Goal: Task Accomplishment & Management: Manage account settings

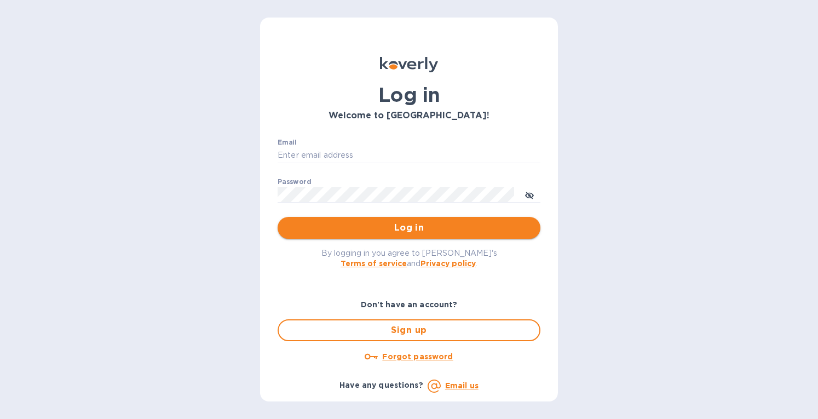
type input "eringrace@selectsellars.com"
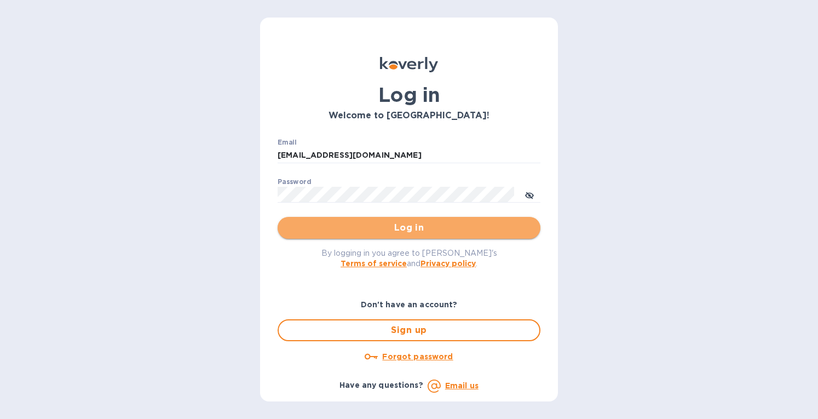
click at [321, 226] on span "Log in" at bounding box center [409, 227] width 245 height 13
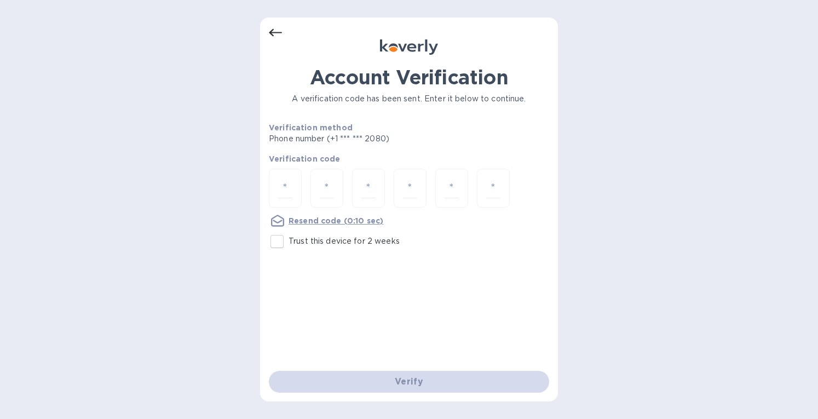
click at [282, 244] on input "Trust this device for 2 weeks" at bounding box center [277, 241] width 23 height 23
checkbox input "true"
click at [296, 186] on div at bounding box center [285, 188] width 33 height 39
type input "6"
type input "2"
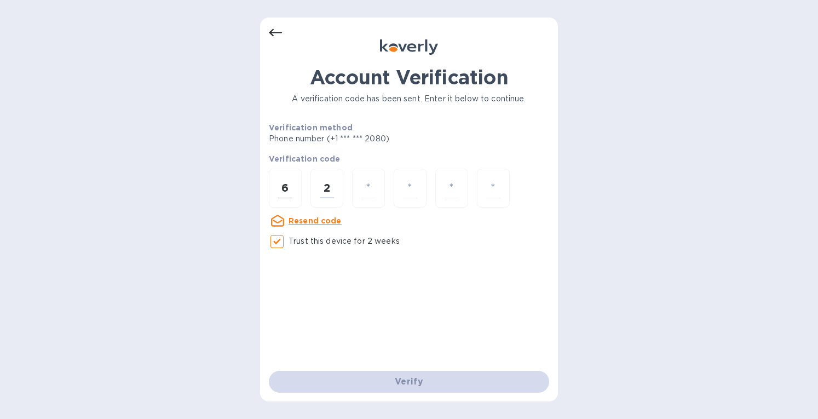
type input "2"
type input "7"
type input "5"
type input "8"
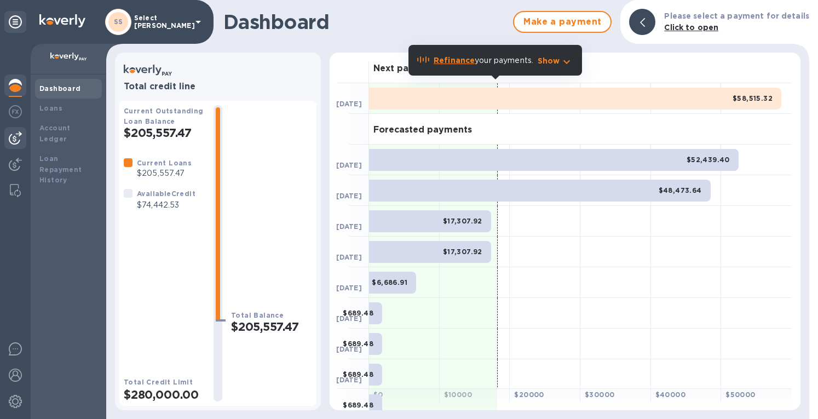
click at [12, 140] on img at bounding box center [15, 137] width 13 height 13
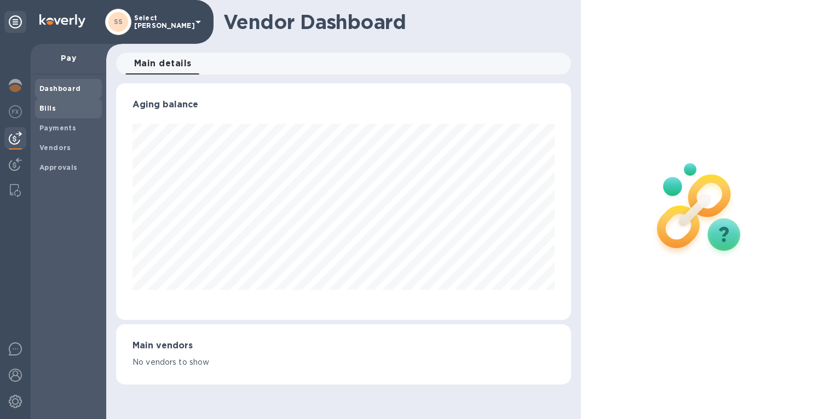
scroll to position [237, 455]
click at [45, 110] on b "Bills" at bounding box center [47, 108] width 16 height 8
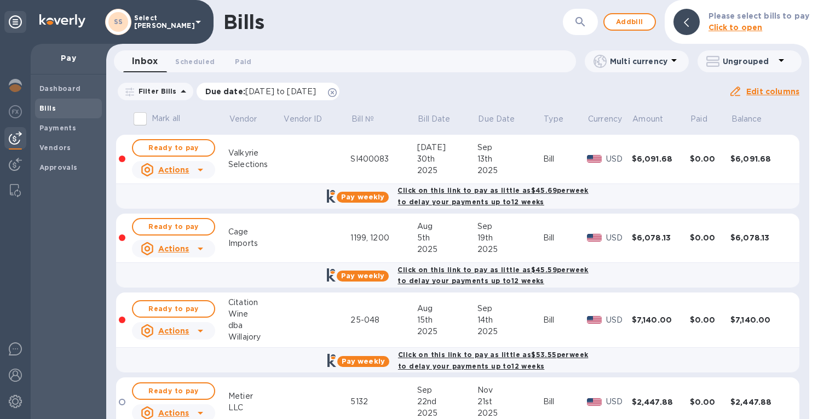
click at [337, 91] on icon at bounding box center [332, 92] width 9 height 9
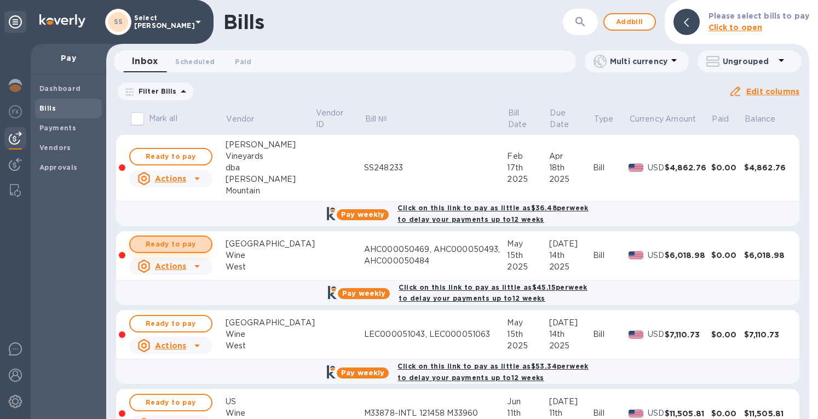
click at [180, 240] on span "Ready to pay" at bounding box center [171, 244] width 64 height 13
click at [174, 239] on span "Ready to pay" at bounding box center [171, 244] width 64 height 13
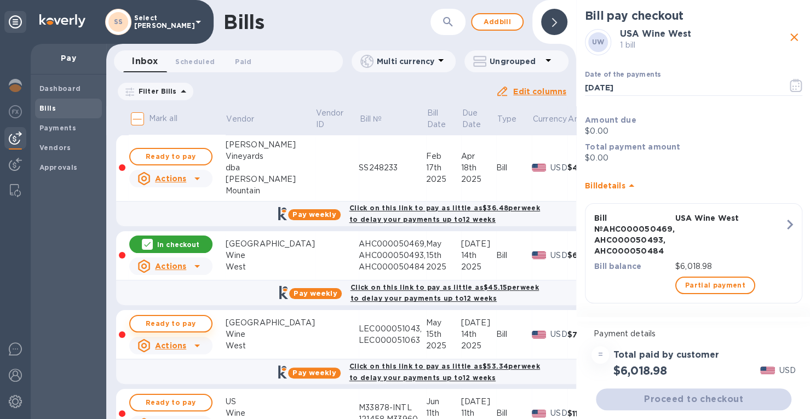
click at [156, 318] on span "Ready to pay" at bounding box center [171, 323] width 64 height 13
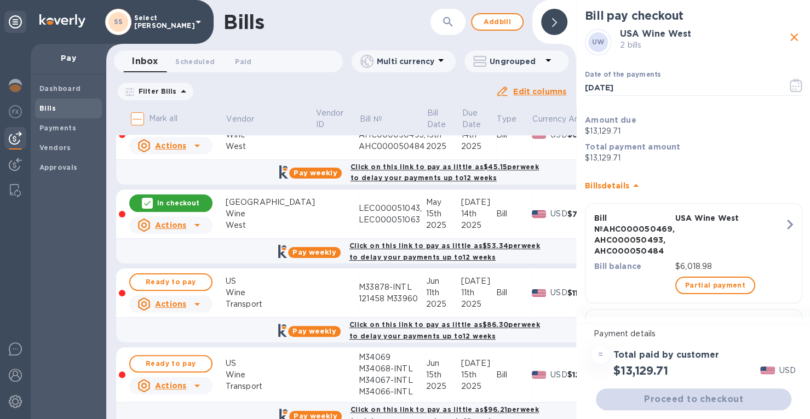
scroll to position [219, 0]
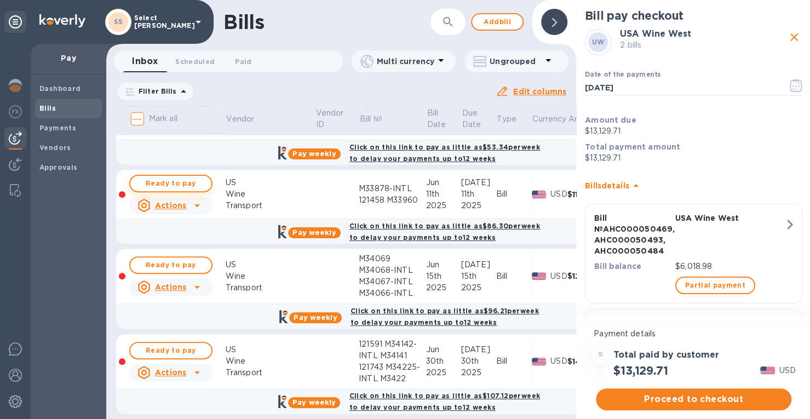
click at [178, 181] on span "Ready to pay" at bounding box center [171, 183] width 64 height 13
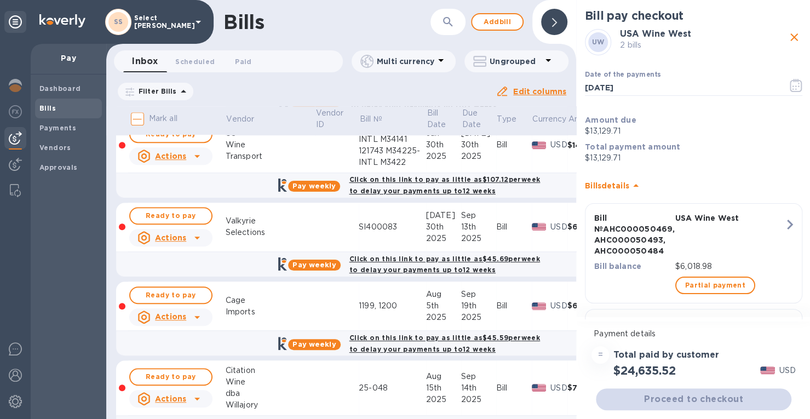
scroll to position [438, 0]
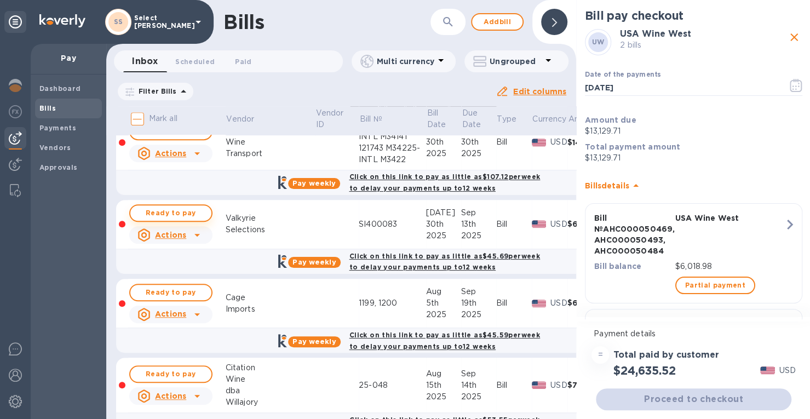
click at [157, 210] on span "Ready to pay" at bounding box center [171, 213] width 64 height 13
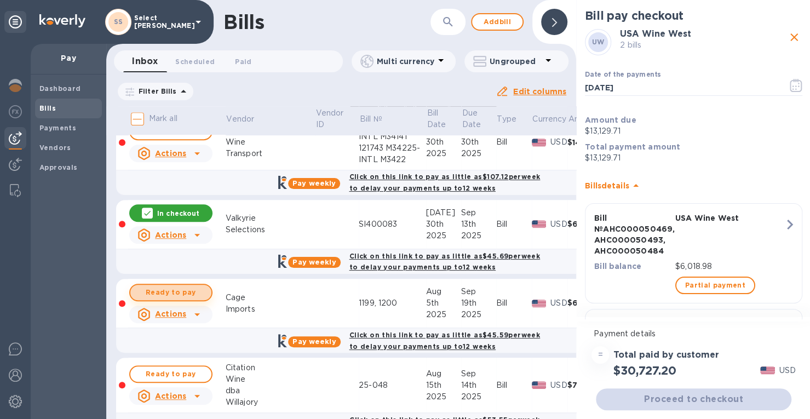
click at [179, 286] on span "Ready to pay" at bounding box center [171, 292] width 64 height 13
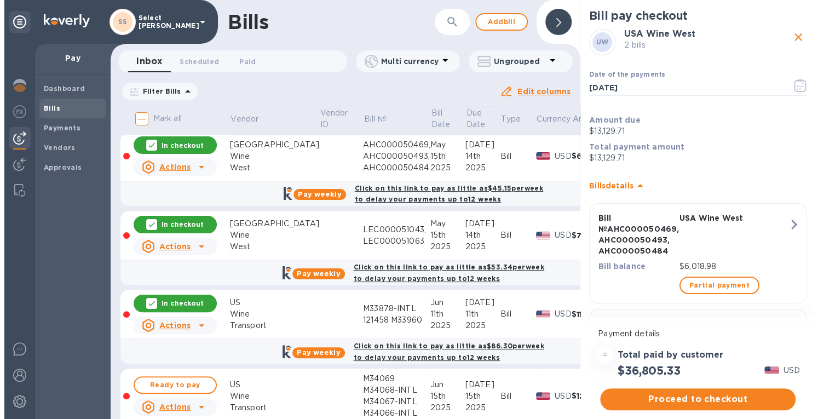
scroll to position [110, 0]
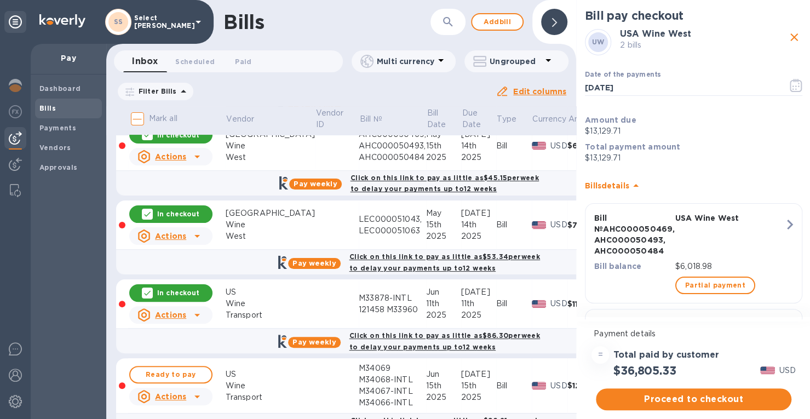
click at [190, 289] on p "In checkout" at bounding box center [178, 292] width 42 height 9
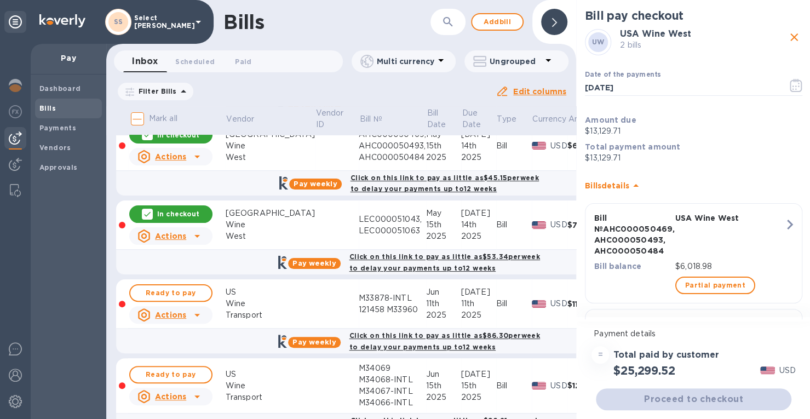
click at [359, 301] on div "M33878-INTL 121458 M33960" at bounding box center [392, 304] width 67 height 23
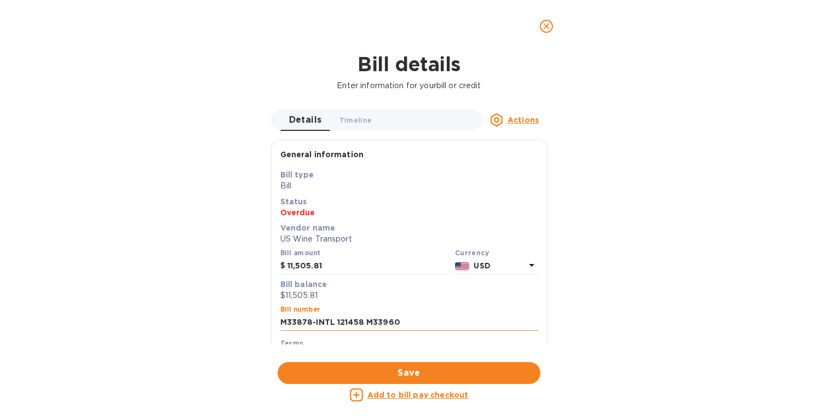
click at [404, 324] on input "M33878-INTL 121458 M33960" at bounding box center [409, 322] width 258 height 16
paste input "M35247-INTL"
type input "M33878-INTL 121458 M33960,M35247-INTL"
drag, startPoint x: 340, startPoint y: 261, endPoint x: 279, endPoint y: 267, distance: 61.1
click at [279, 267] on div "Bill amount $ 11,505.81" at bounding box center [365, 262] width 175 height 30
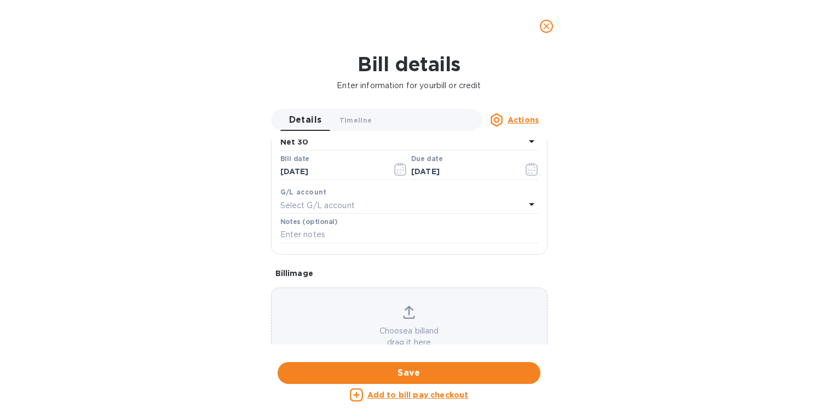
scroll to position [219, 0]
type input "9,078.47"
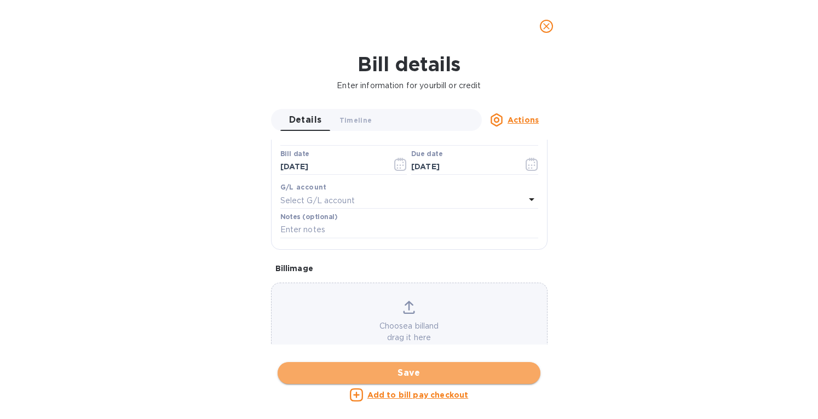
click at [383, 370] on span "Save" at bounding box center [409, 372] width 245 height 13
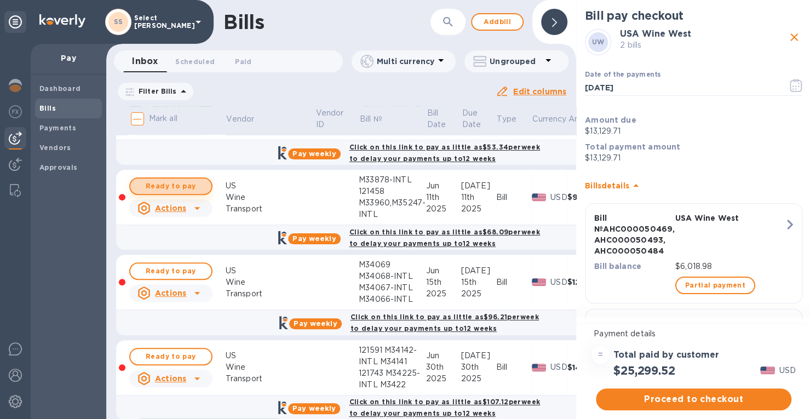
click at [197, 183] on span "Ready to pay" at bounding box center [171, 186] width 64 height 13
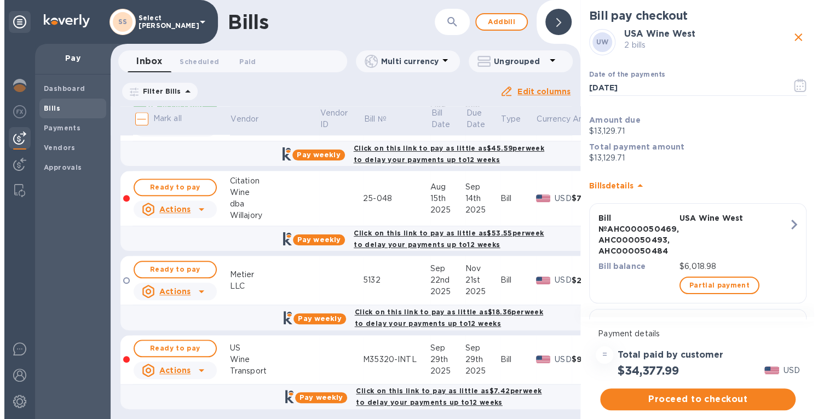
scroll to position [637, 0]
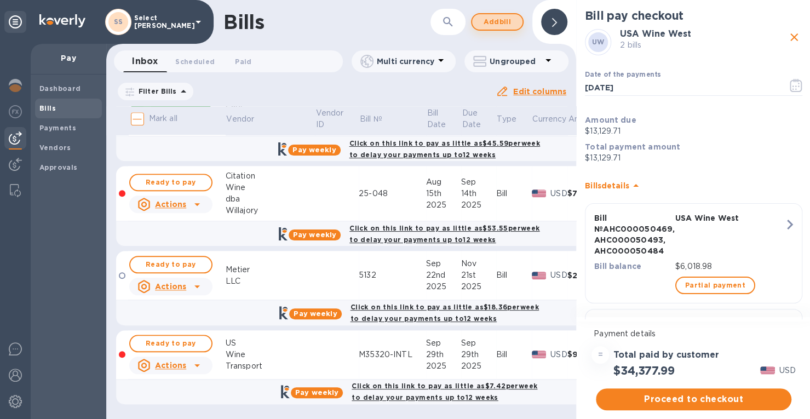
click at [491, 18] on span "Add bill" at bounding box center [497, 21] width 33 height 13
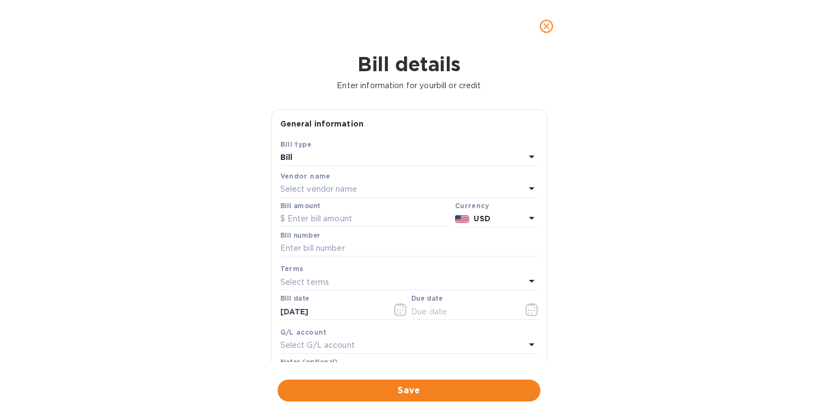
click at [301, 186] on p "Select vendor name" at bounding box center [318, 190] width 77 height 12
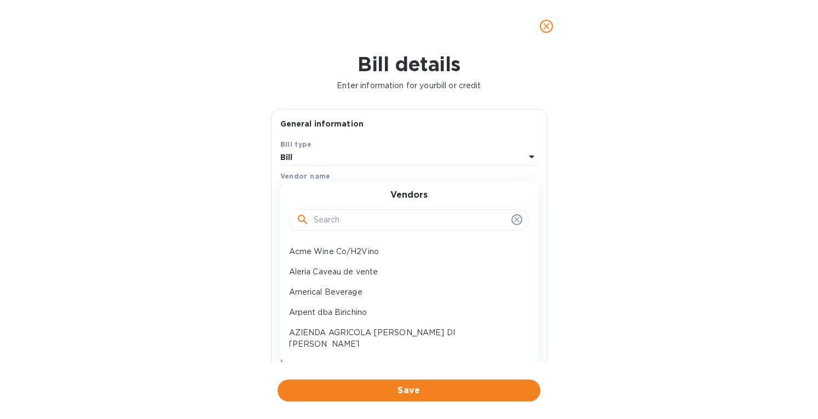
click at [320, 216] on input "text" at bounding box center [410, 220] width 193 height 16
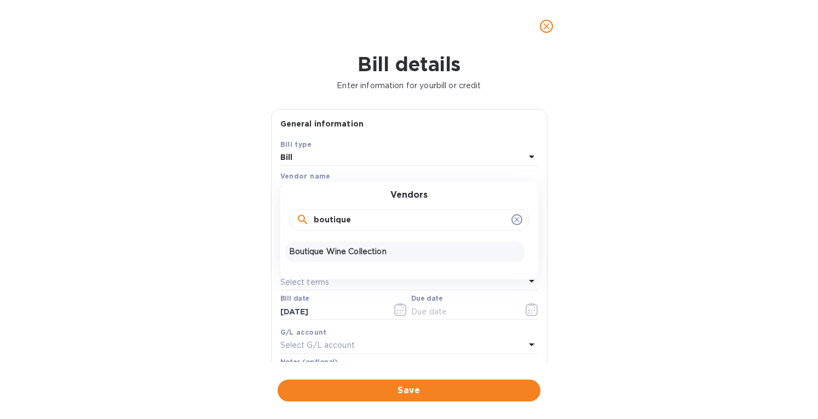
type input "boutique"
click at [324, 248] on p "Boutique Wine Collection" at bounding box center [405, 252] width 232 height 12
type input "[DATE]"
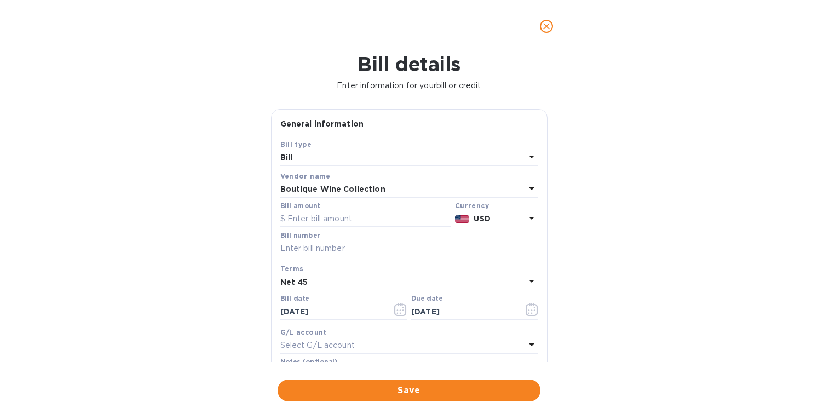
click at [306, 249] on input "text" at bounding box center [409, 248] width 258 height 16
paste input "15435bf"
type input "15455f,15435bf"
click at [315, 216] on input "text" at bounding box center [365, 219] width 170 height 16
click at [370, 217] on input "text" at bounding box center [365, 219] width 170 height 16
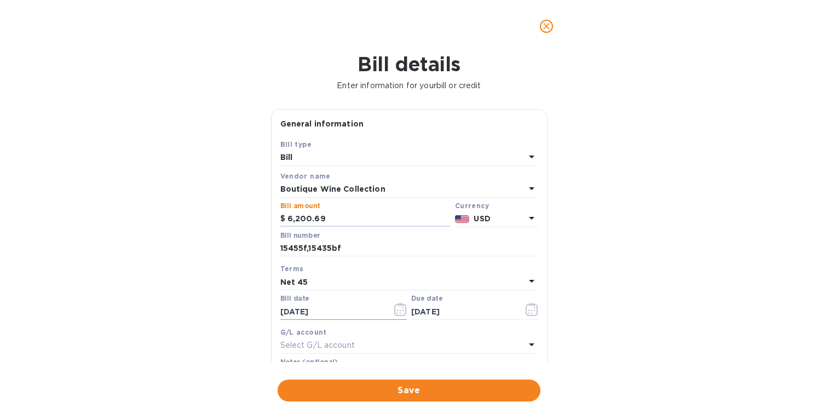
type input "6,200.69"
drag, startPoint x: 339, startPoint y: 310, endPoint x: 250, endPoint y: 325, distance: 90.0
click at [250, 325] on div "Bill details Enter information for your bill or credit General information Save…" at bounding box center [409, 236] width 818 height 366
type input "[DATE]"
click at [290, 277] on p "Net 45" at bounding box center [294, 283] width 28 height 12
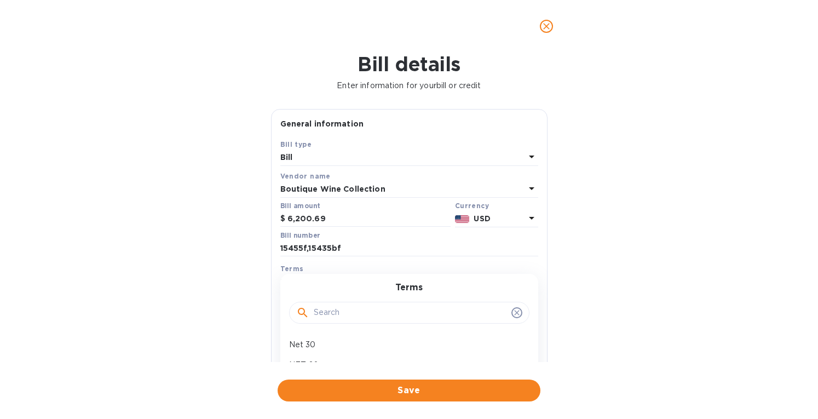
scroll to position [110, 0]
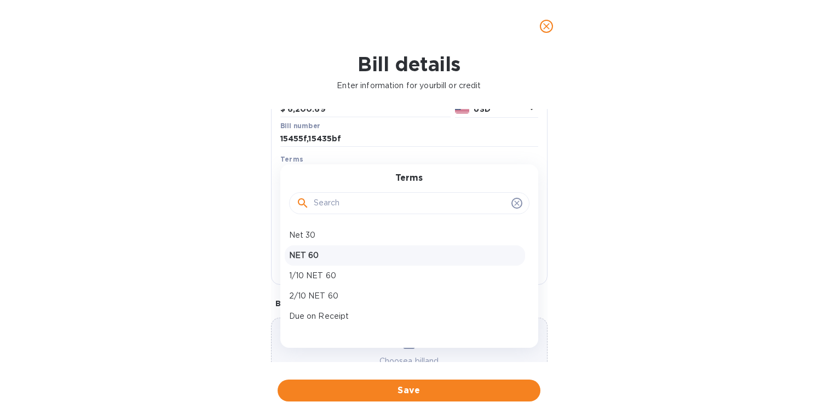
click at [297, 258] on p "NET 60" at bounding box center [405, 256] width 232 height 12
type input "[DATE]"
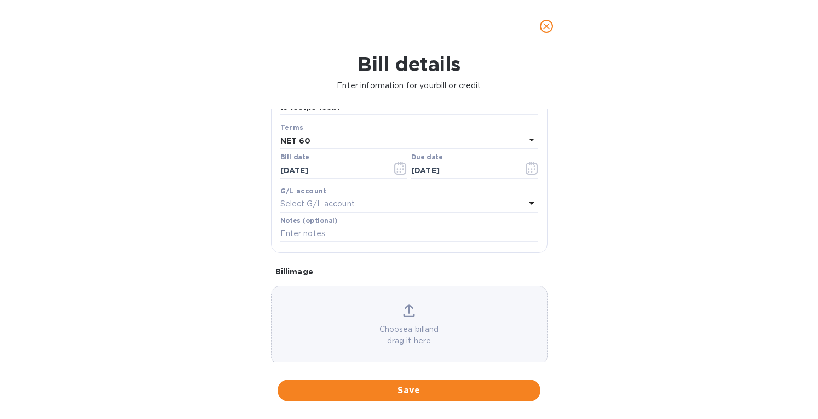
scroll to position [157, 0]
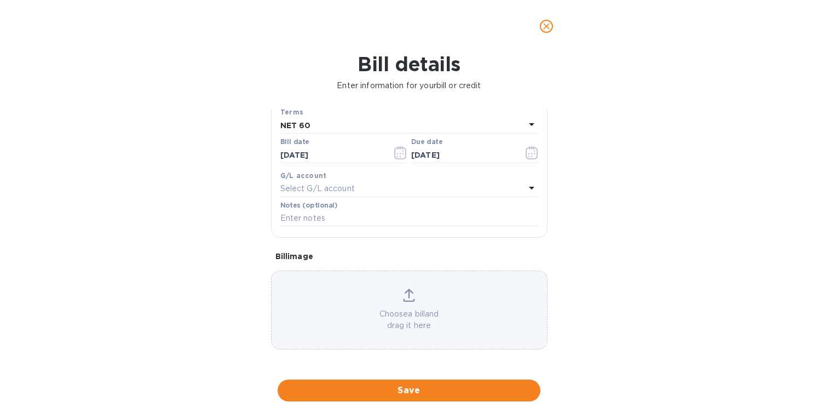
click at [401, 310] on p "Choose a bill and drag it here" at bounding box center [410, 319] width 276 height 23
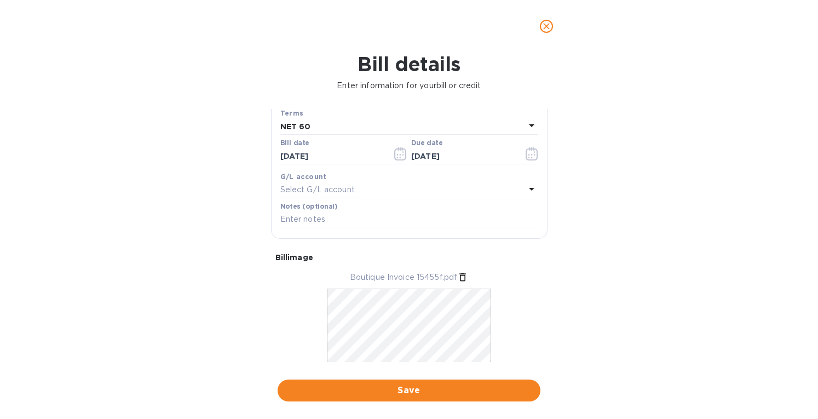
scroll to position [190, 0]
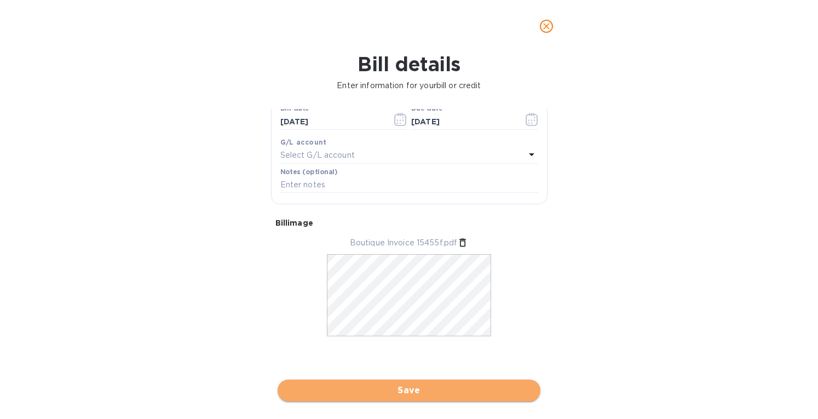
click at [383, 389] on span "Save" at bounding box center [409, 390] width 245 height 13
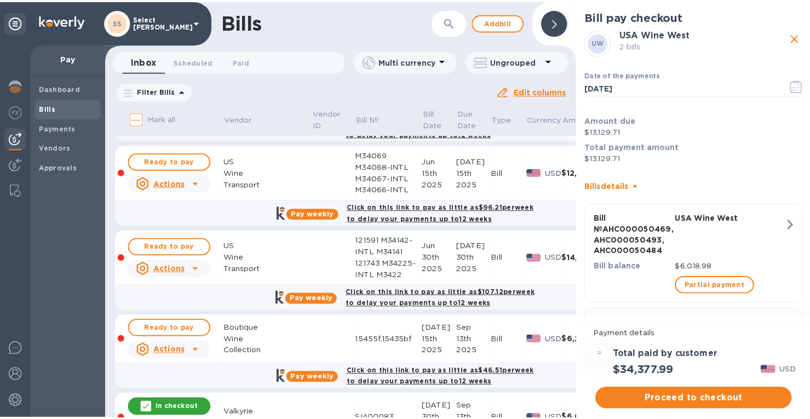
scroll to position [0, 0]
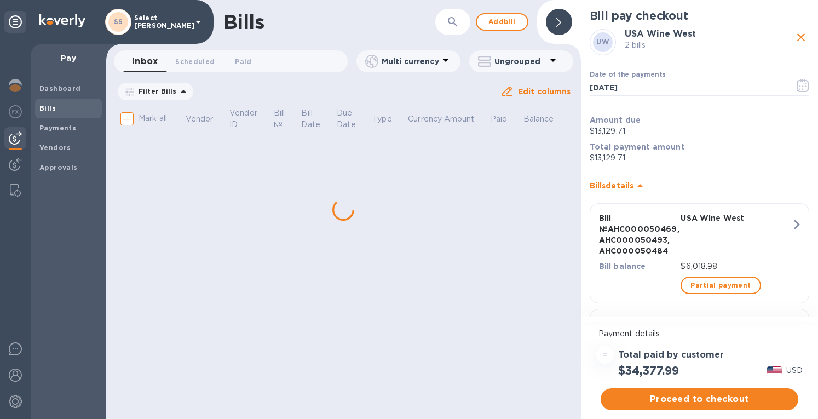
click at [172, 326] on div "Bills ​ Add bill Inbox 0 Scheduled 0 Paid 0 Multi currency Ungrouped Filter Bil…" at bounding box center [343, 209] width 475 height 419
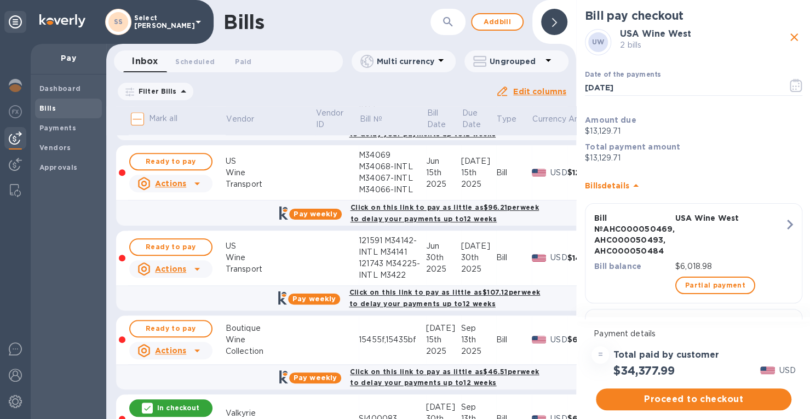
scroll to position [438, 0]
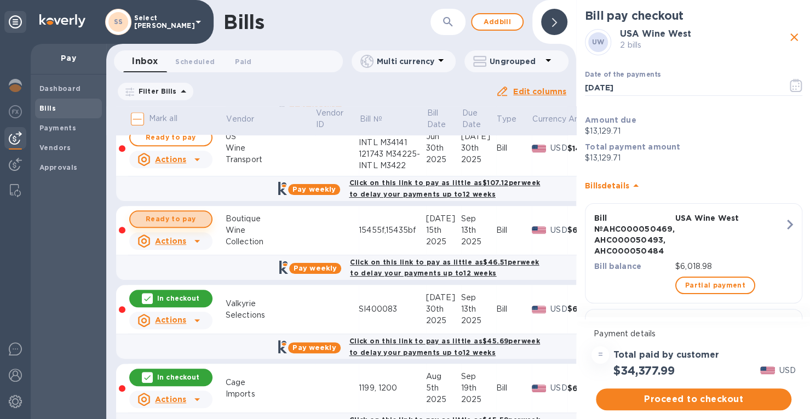
click at [159, 214] on span "Ready to pay" at bounding box center [171, 219] width 64 height 13
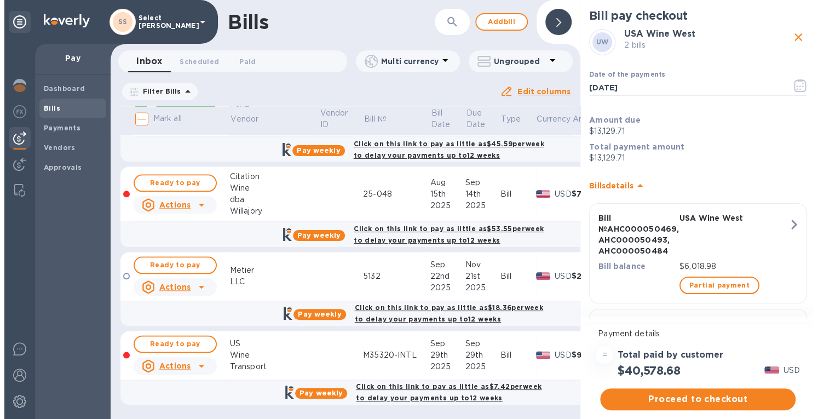
scroll to position [715, 0]
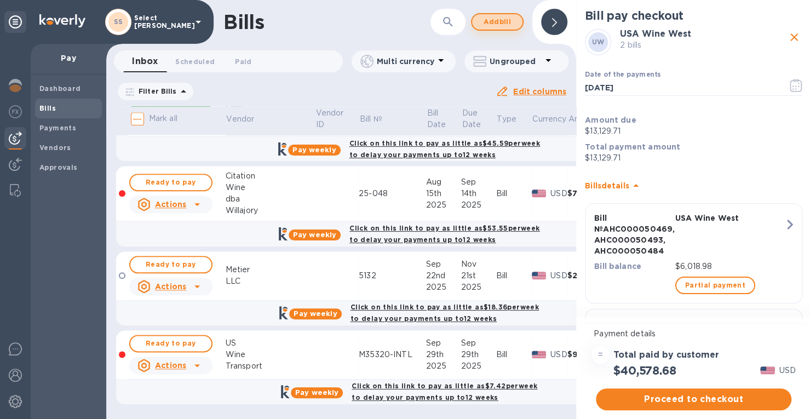
click at [503, 22] on span "Add bill" at bounding box center [497, 21] width 33 height 13
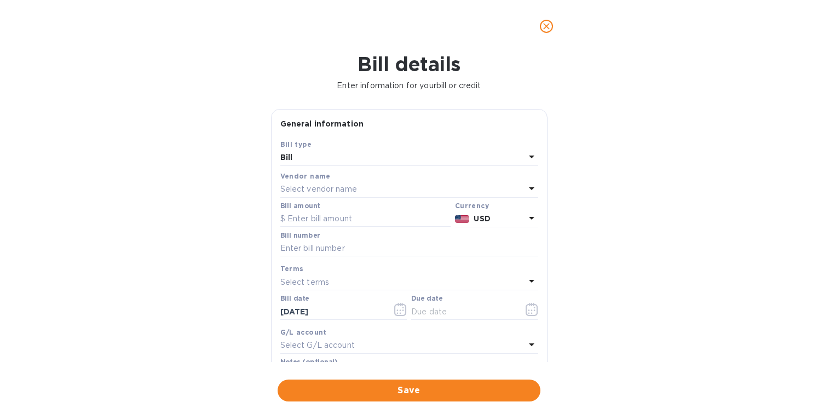
click at [307, 186] on p "Select vendor name" at bounding box center [318, 190] width 77 height 12
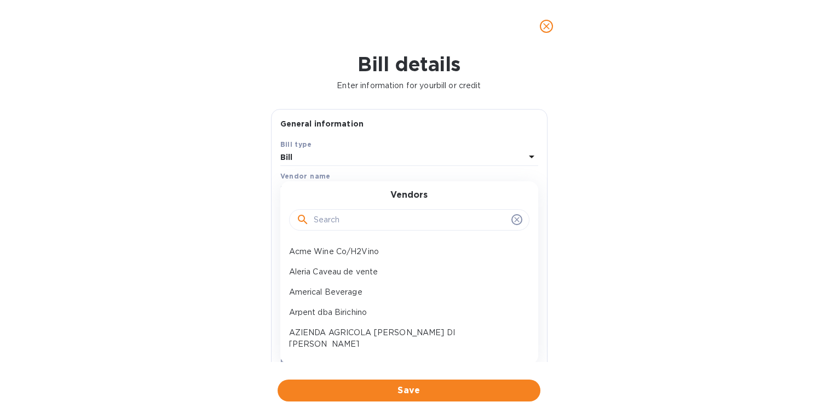
click at [333, 221] on input "text" at bounding box center [410, 220] width 193 height 16
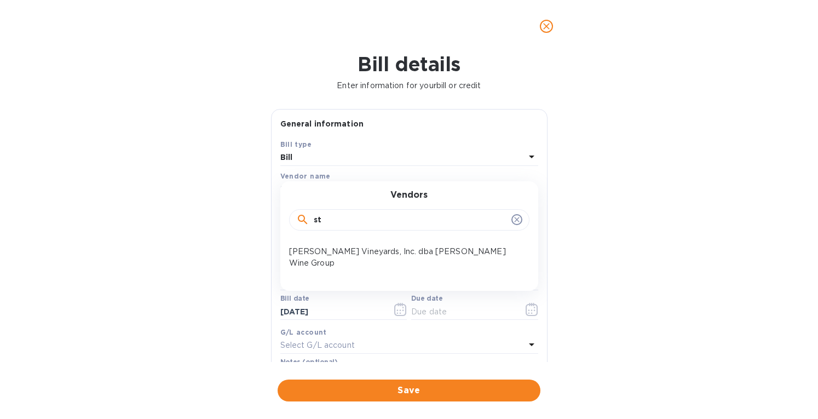
type input "s"
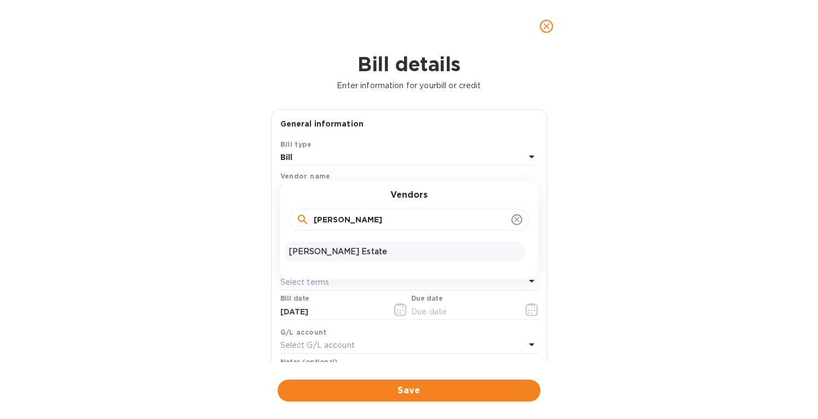
type input "[PERSON_NAME]"
click at [317, 249] on p "[PERSON_NAME] Estate" at bounding box center [405, 252] width 232 height 12
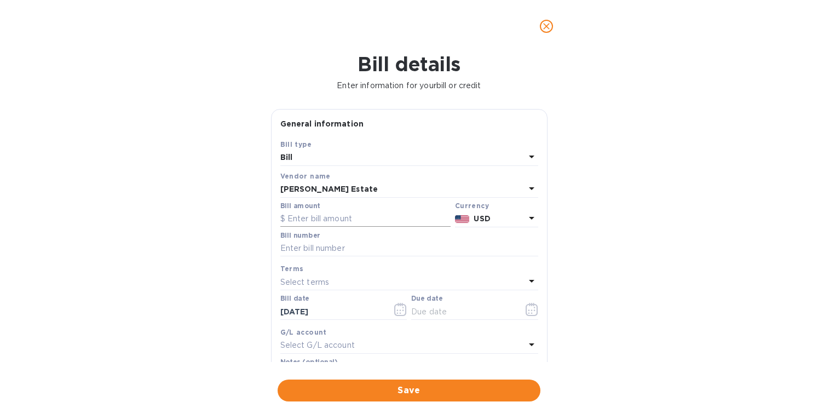
click at [318, 221] on input "text" at bounding box center [365, 219] width 170 height 16
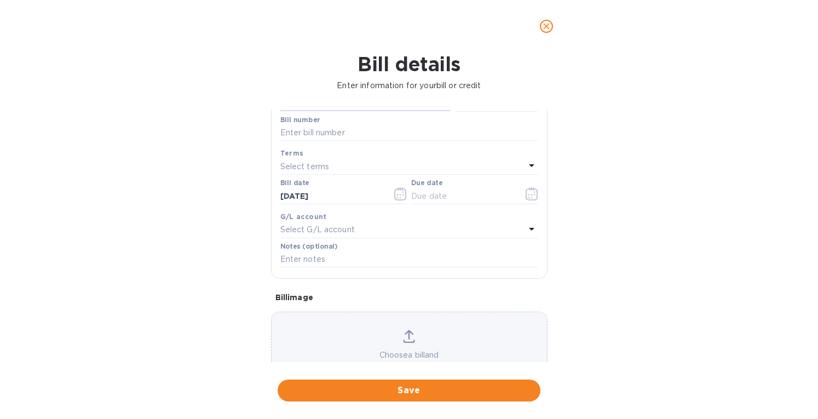
scroll to position [157, 0]
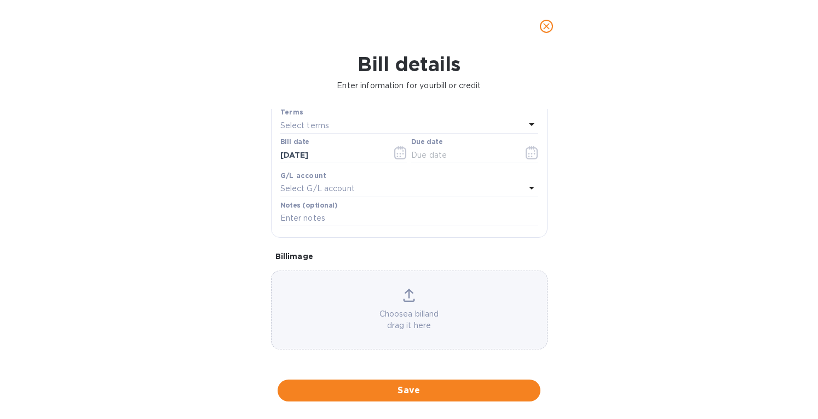
type input "7,056"
click at [415, 296] on div "Choose a bill and drag it here" at bounding box center [410, 310] width 276 height 43
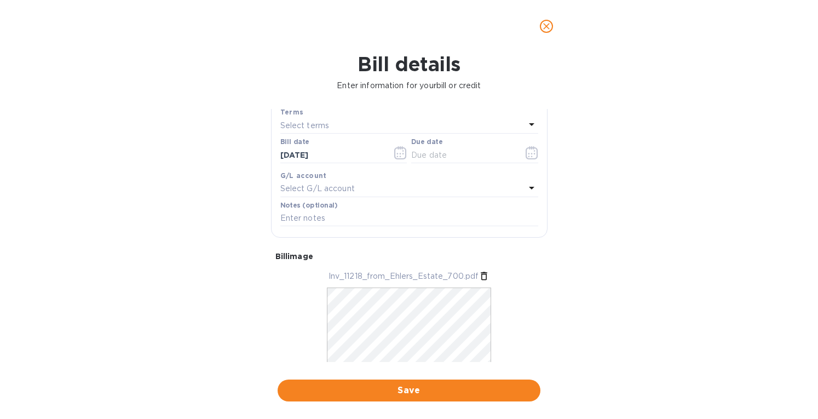
click at [301, 122] on p "Select terms" at bounding box center [304, 126] width 49 height 12
drag, startPoint x: 253, startPoint y: 128, endPoint x: 275, endPoint y: 134, distance: 22.9
click at [254, 128] on div "Bill details Enter information for your bill or credit General information Save…" at bounding box center [409, 236] width 818 height 366
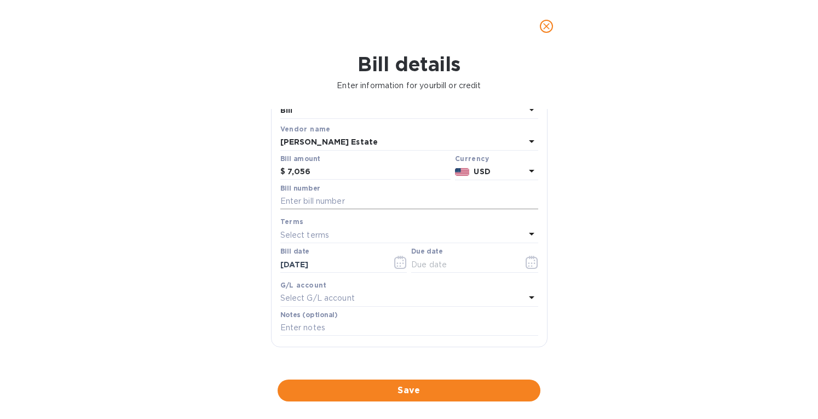
click at [287, 204] on input "text" at bounding box center [409, 201] width 258 height 16
type input "11218"
drag, startPoint x: 302, startPoint y: 267, endPoint x: 224, endPoint y: 267, distance: 78.3
click at [229, 270] on div "Bill details Enter information for your bill or credit General information Save…" at bounding box center [409, 236] width 818 height 366
type input "[DATE]"
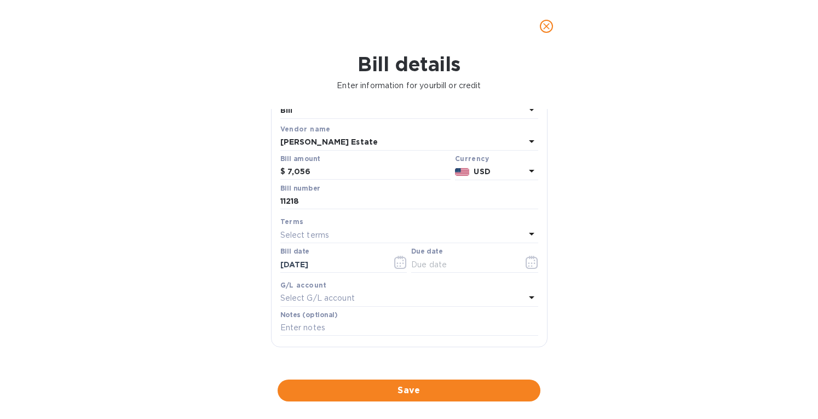
click at [316, 232] on p "Select terms" at bounding box center [304, 236] width 49 height 12
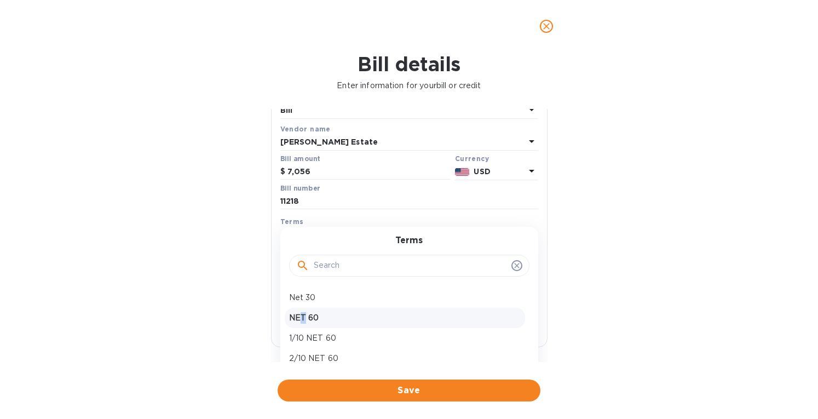
click at [302, 316] on p "NET 60" at bounding box center [405, 318] width 232 height 12
type input "[DATE]"
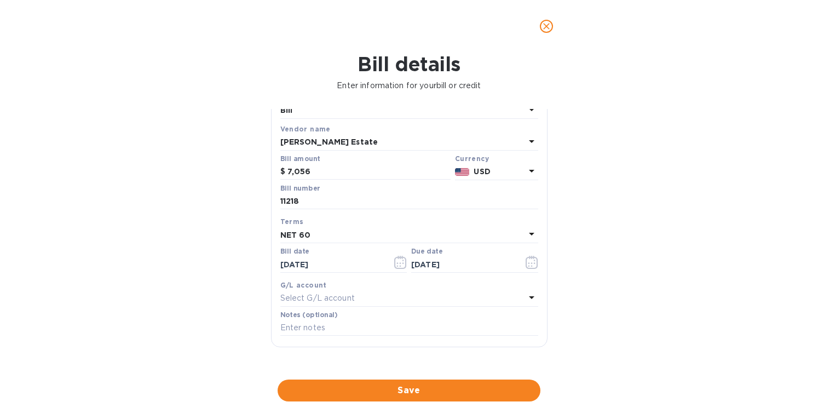
scroll to position [190, 0]
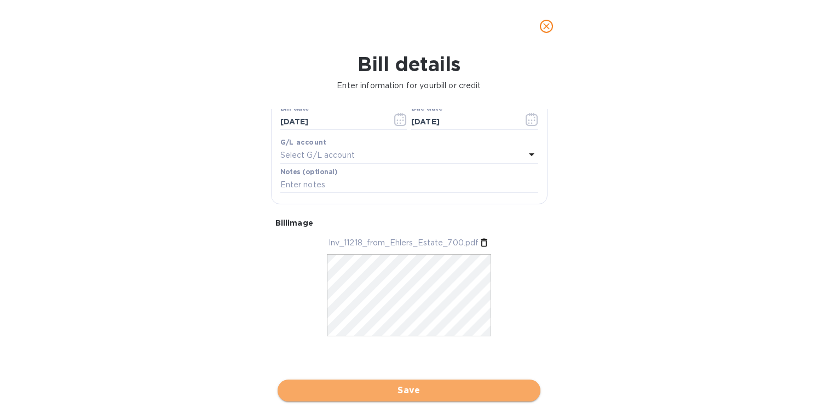
click at [393, 387] on span "Save" at bounding box center [409, 390] width 245 height 13
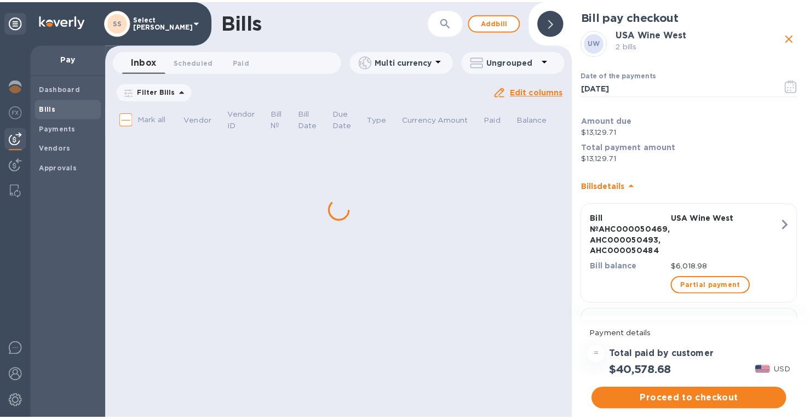
scroll to position [0, 0]
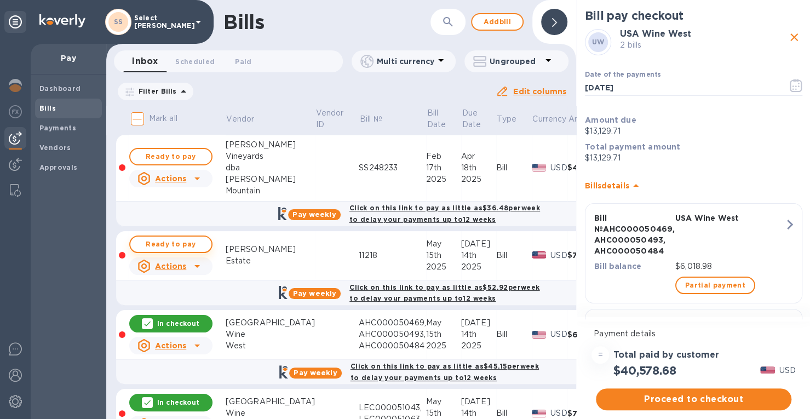
click at [171, 244] on span "Ready to pay" at bounding box center [171, 244] width 64 height 13
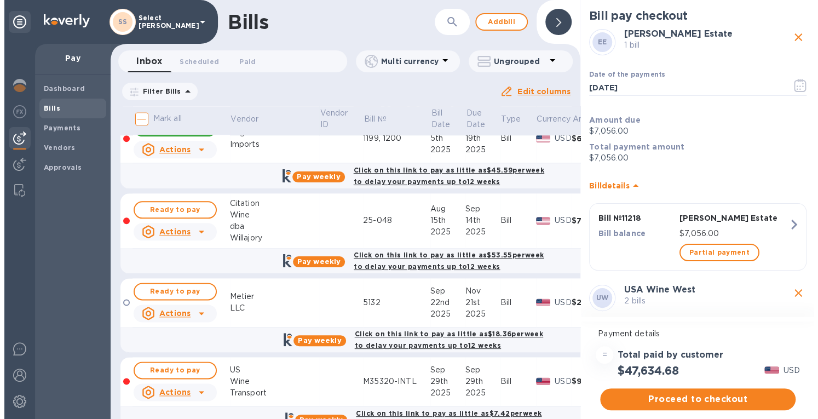
scroll to position [794, 0]
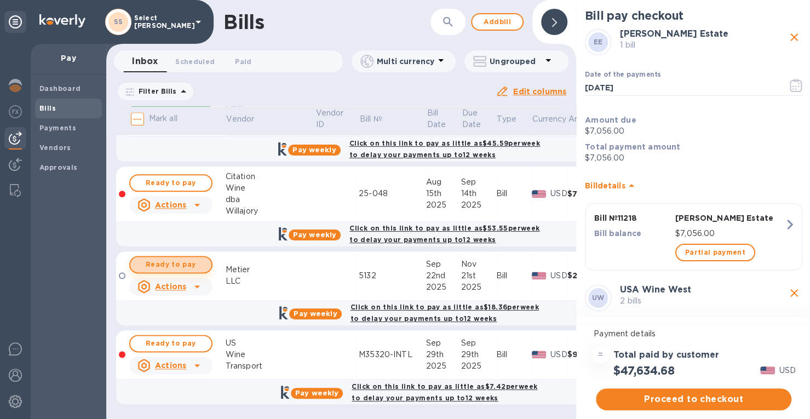
click at [183, 259] on span "Ready to pay" at bounding box center [171, 264] width 64 height 13
click at [658, 399] on span "Proceed to checkout" at bounding box center [694, 399] width 178 height 13
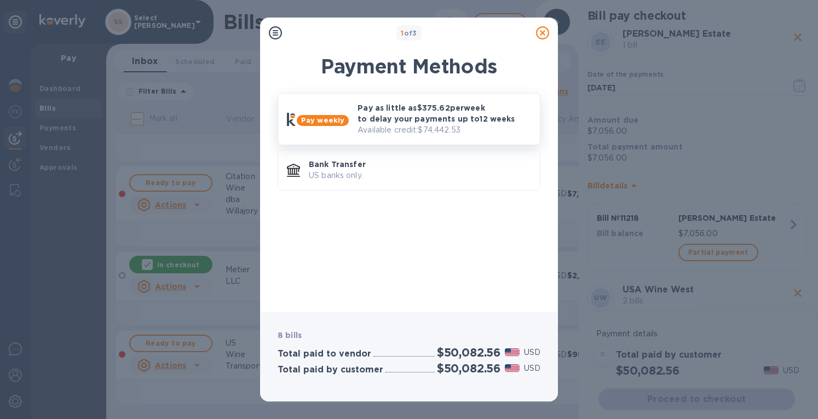
click at [458, 125] on p "Available credit: $74,442.53" at bounding box center [445, 130] width 174 height 12
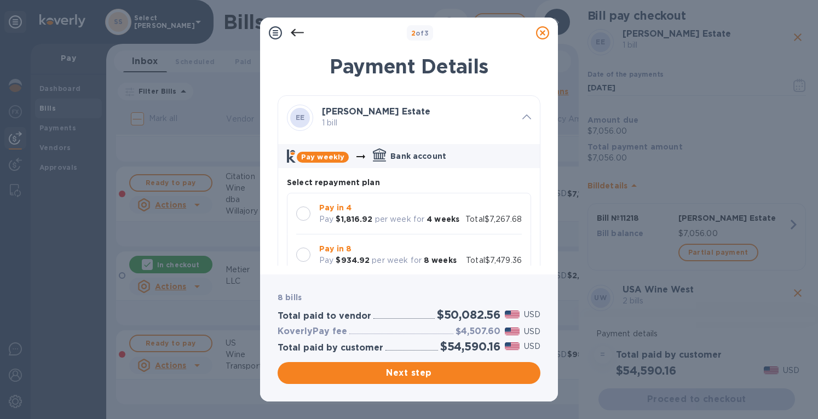
click at [300, 208] on div at bounding box center [303, 214] width 14 height 14
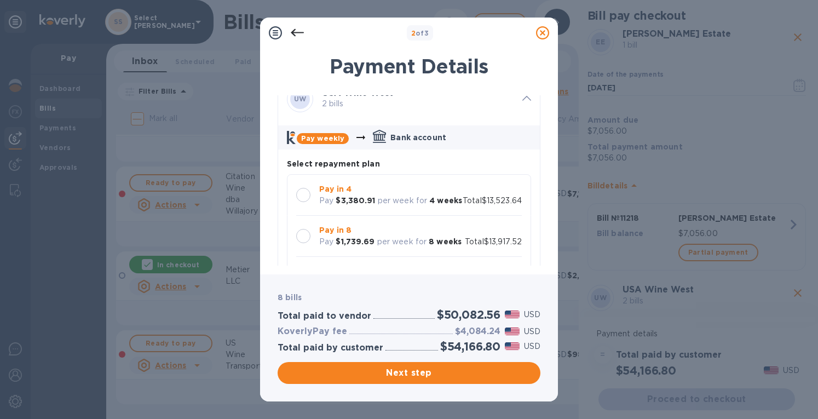
scroll to position [438, 0]
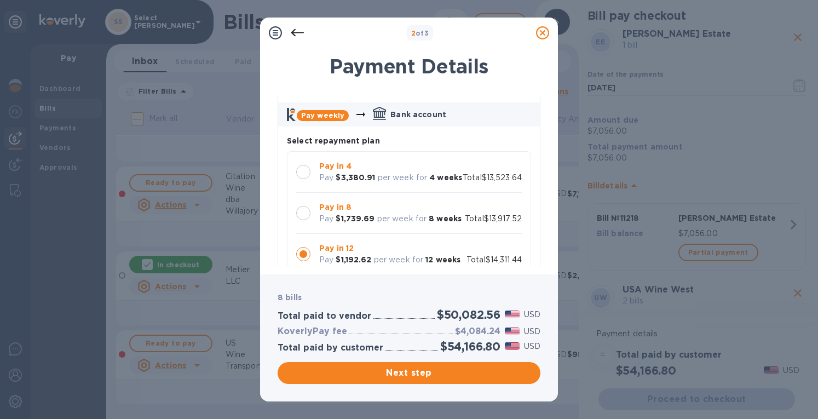
click at [300, 168] on div at bounding box center [303, 172] width 14 height 14
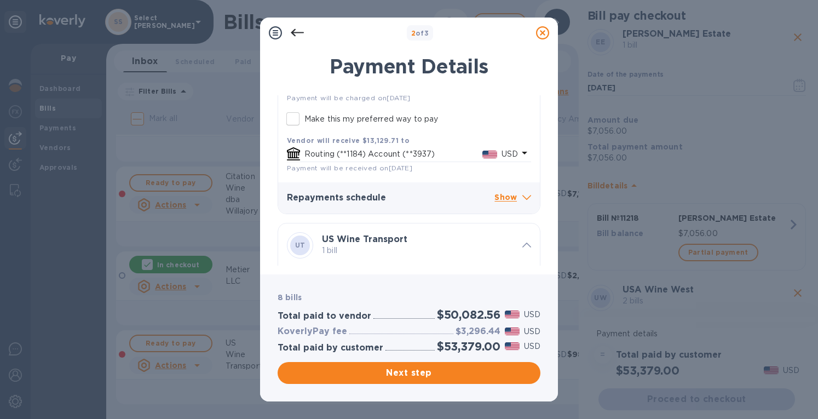
scroll to position [767, 0]
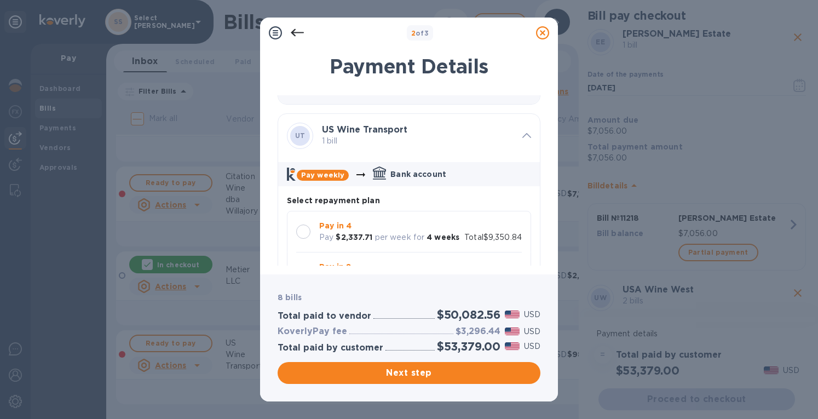
drag, startPoint x: 301, startPoint y: 239, endPoint x: 353, endPoint y: 226, distance: 53.7
click at [299, 238] on div at bounding box center [303, 232] width 14 height 14
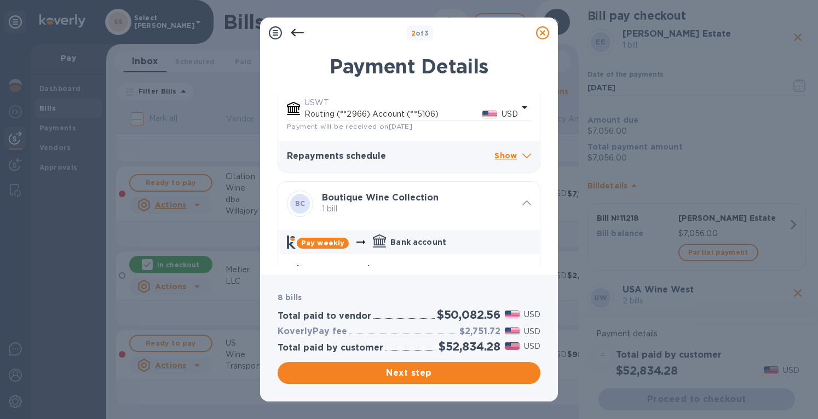
scroll to position [1205, 0]
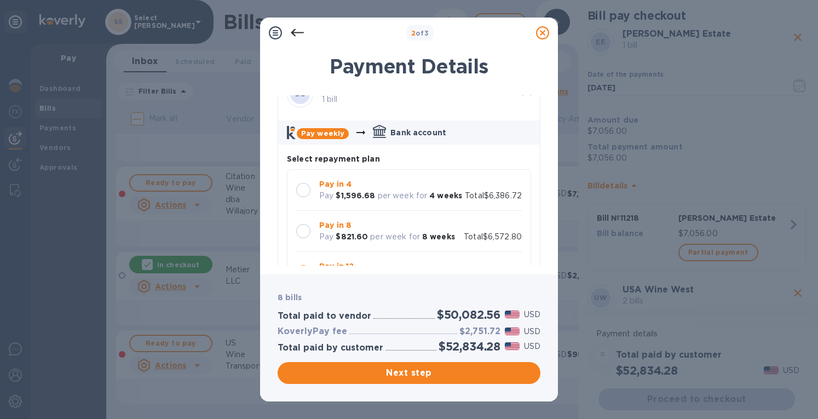
click at [307, 202] on div at bounding box center [303, 190] width 23 height 23
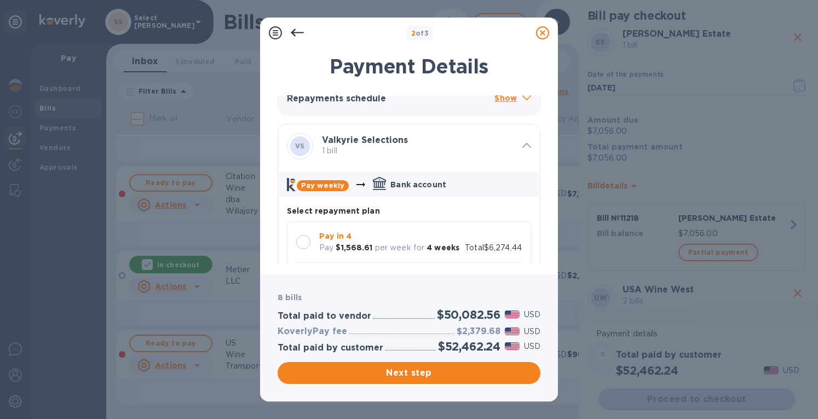
scroll to position [1643, 0]
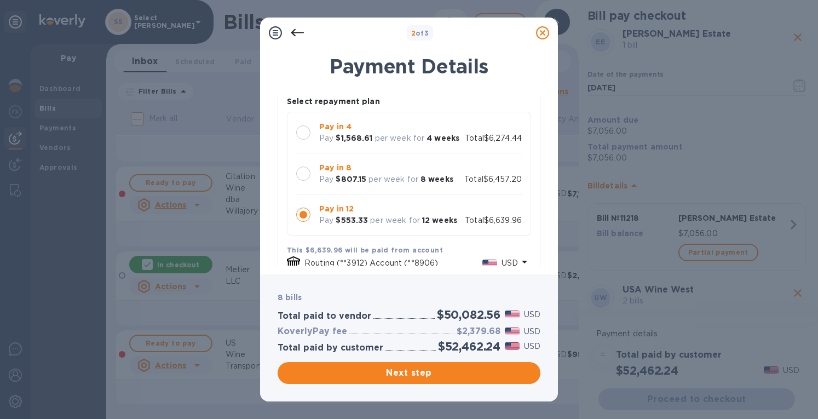
click at [303, 140] on div at bounding box center [303, 132] width 14 height 14
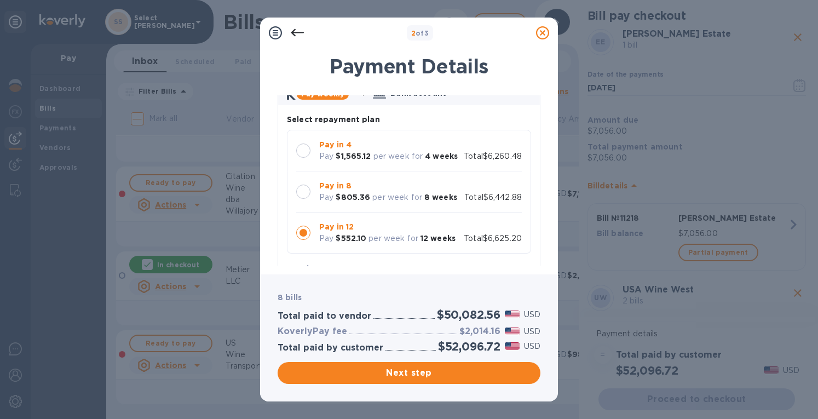
scroll to position [1972, 0]
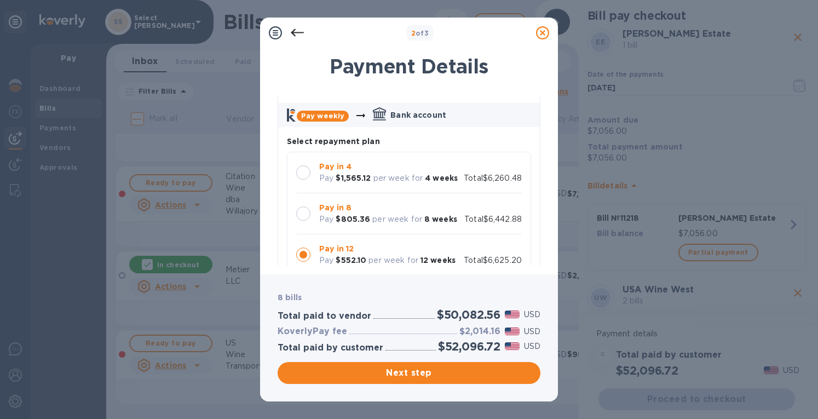
click at [307, 180] on div at bounding box center [303, 172] width 14 height 14
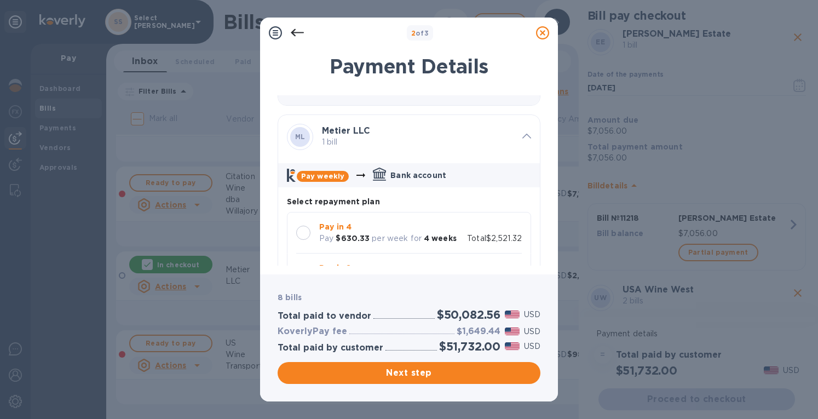
scroll to position [2410, 0]
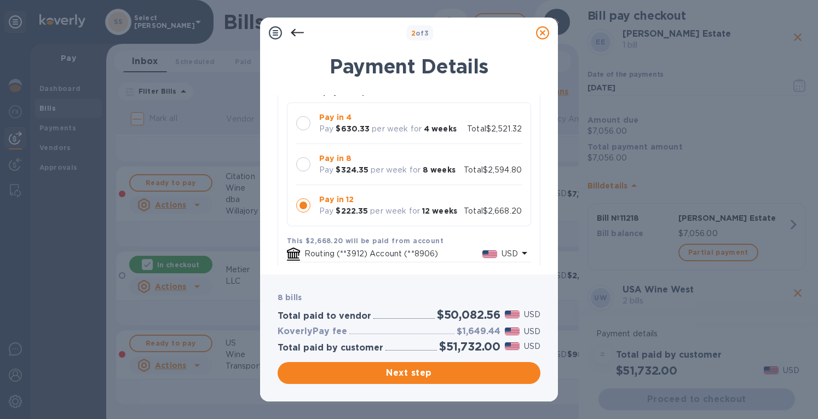
drag, startPoint x: 300, startPoint y: 139, endPoint x: 316, endPoint y: 138, distance: 15.9
click at [300, 130] on div at bounding box center [303, 123] width 14 height 14
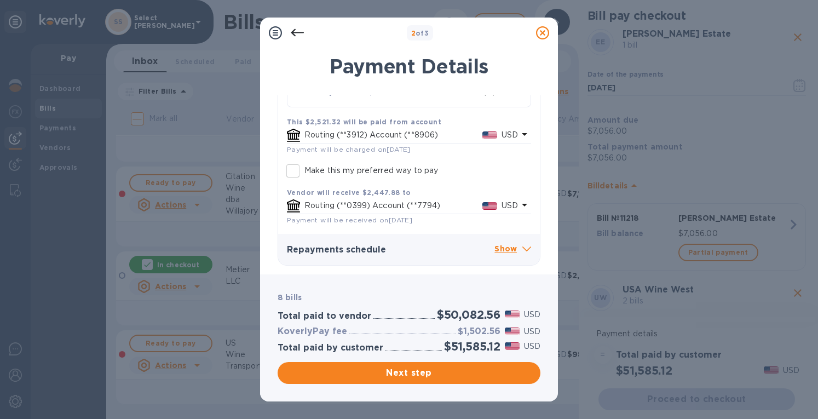
scroll to position [2547, 0]
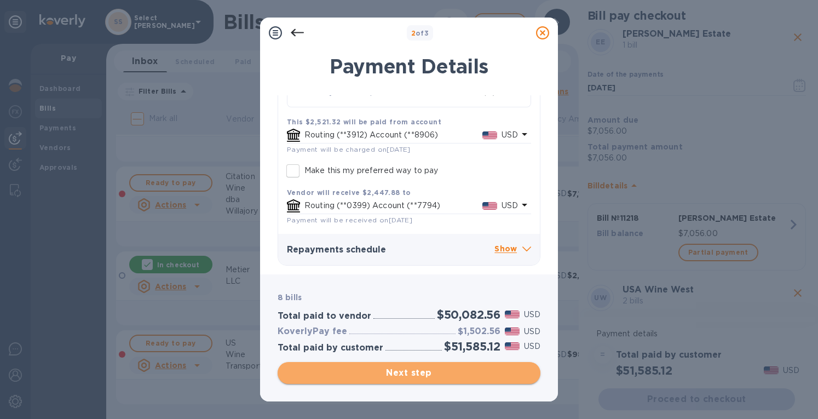
click at [382, 369] on span "Next step" at bounding box center [409, 372] width 245 height 13
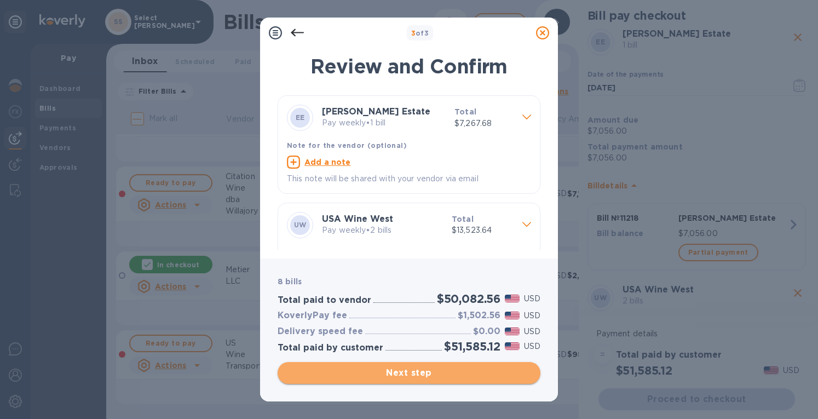
drag, startPoint x: 380, startPoint y: 369, endPoint x: 415, endPoint y: 308, distance: 69.7
click at [380, 369] on span "Next step" at bounding box center [409, 372] width 245 height 13
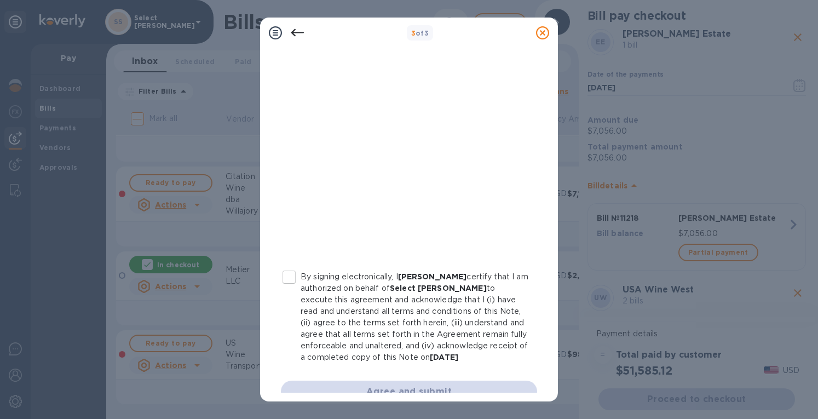
scroll to position [193, 0]
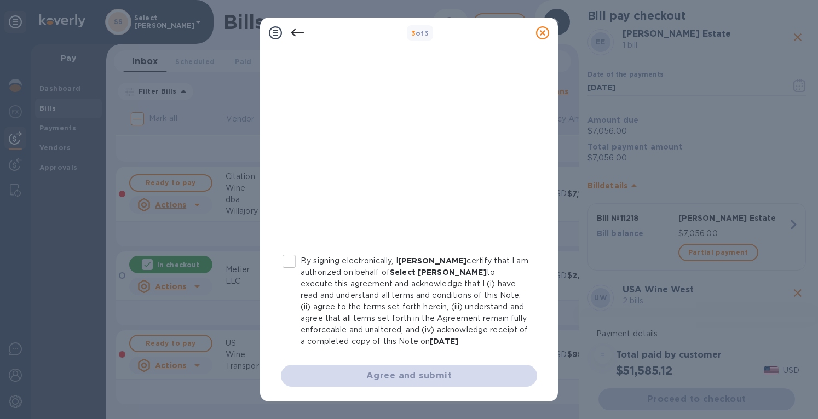
click at [283, 260] on input "By signing electronically, I [PERSON_NAME] certify that I am authorized on beha…" at bounding box center [289, 261] width 23 height 23
checkbox input "true"
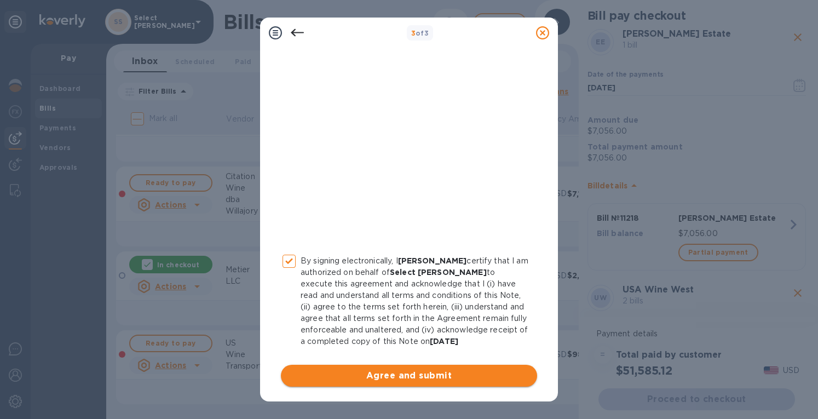
click at [363, 376] on span "Agree and submit" at bounding box center [409, 375] width 239 height 13
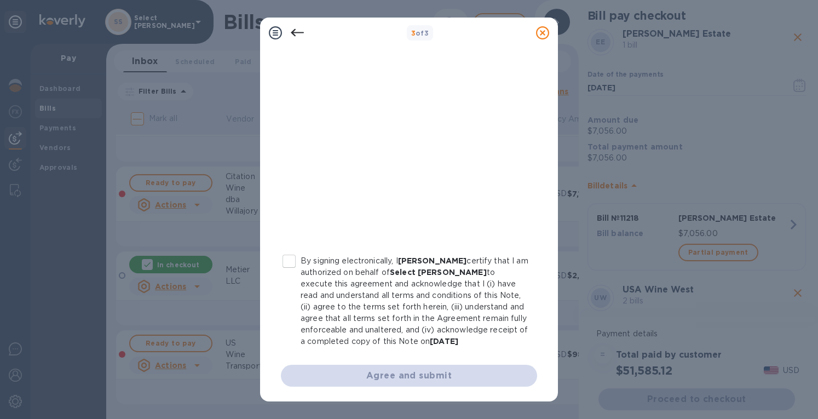
click at [297, 263] on input "By signing electronically, I [PERSON_NAME] certify that I am authorized on beha…" at bounding box center [289, 261] width 23 height 23
checkbox input "true"
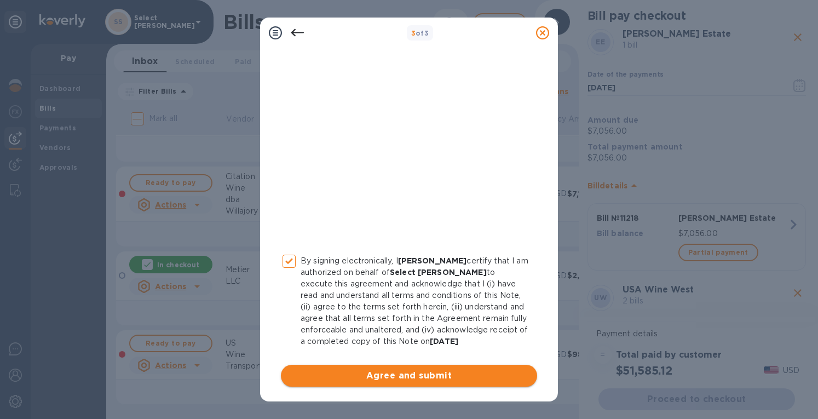
click at [386, 375] on span "Agree and submit" at bounding box center [409, 375] width 239 height 13
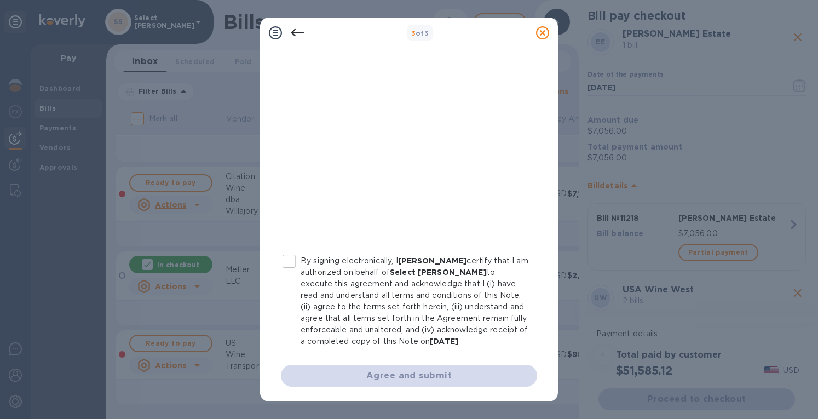
click at [284, 260] on input "By signing electronically, I [PERSON_NAME] certify that I am authorized on beha…" at bounding box center [289, 261] width 23 height 23
checkbox input "true"
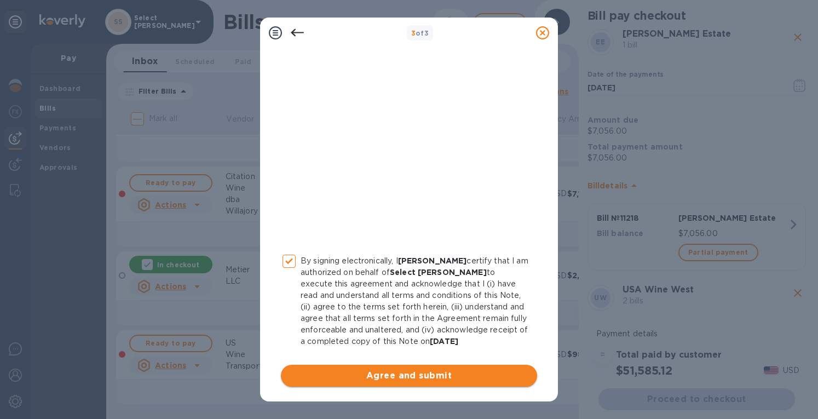
drag, startPoint x: 361, startPoint y: 377, endPoint x: 367, endPoint y: 370, distance: 9.3
click at [361, 376] on span "Agree and submit" at bounding box center [409, 375] width 239 height 13
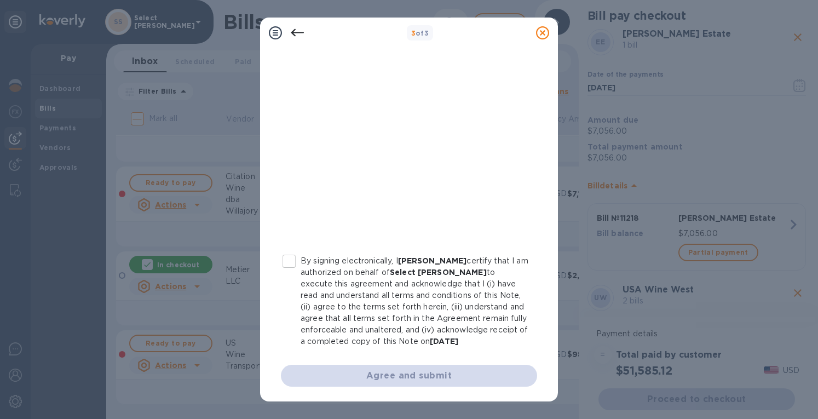
click at [291, 264] on input "By signing electronically, I [PERSON_NAME] certify that I am authorized on beha…" at bounding box center [289, 261] width 23 height 23
checkbox input "true"
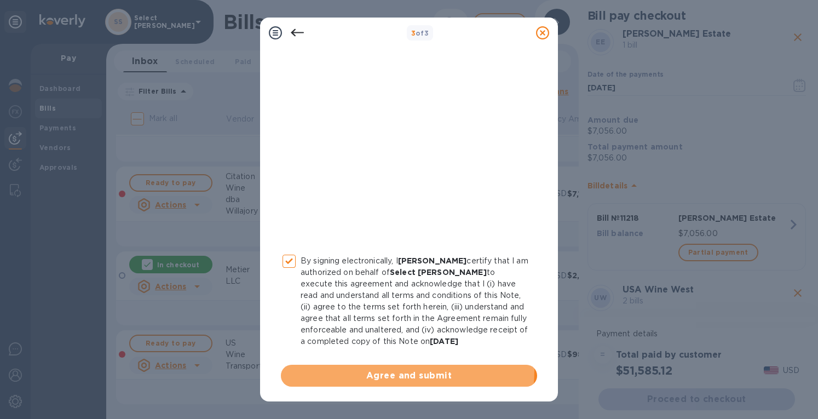
click at [375, 370] on span "Agree and submit" at bounding box center [409, 375] width 239 height 13
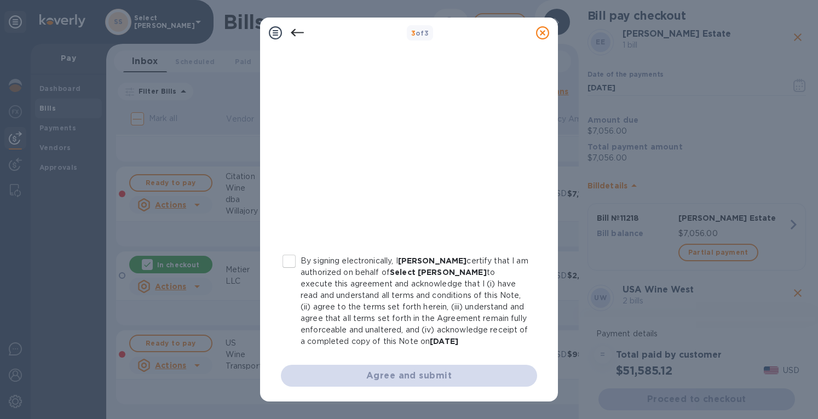
click at [289, 265] on input "By signing electronically, I [PERSON_NAME] certify that I am authorized on beha…" at bounding box center [289, 261] width 23 height 23
checkbox input "true"
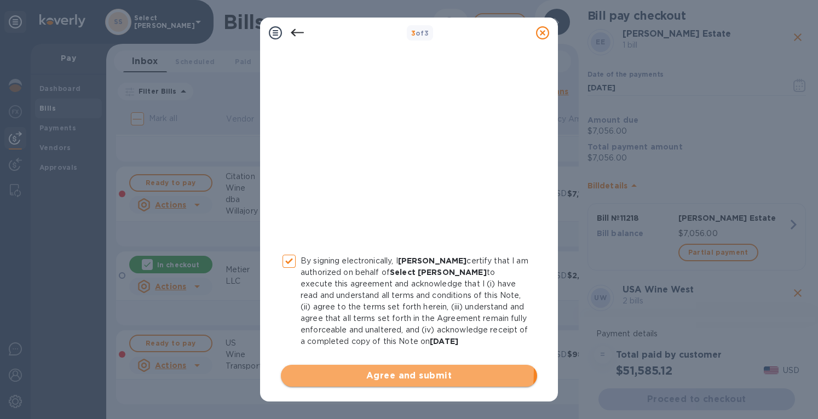
click at [359, 370] on span "Agree and submit" at bounding box center [409, 375] width 239 height 13
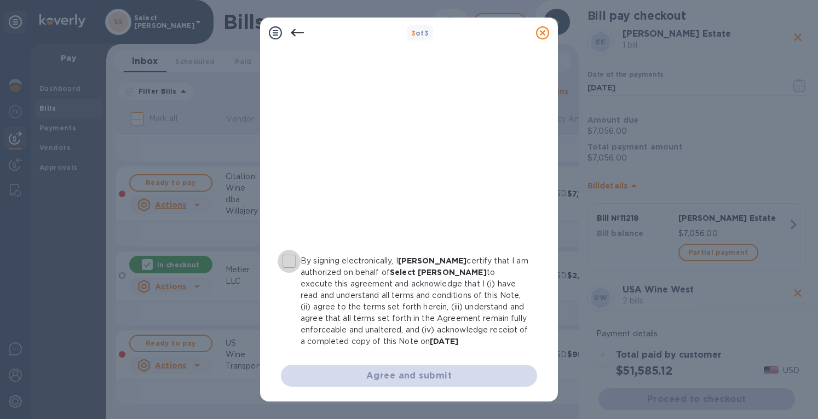
click at [291, 266] on input "By signing electronically, I [PERSON_NAME] certify that I am authorized on beha…" at bounding box center [289, 261] width 23 height 23
checkbox input "true"
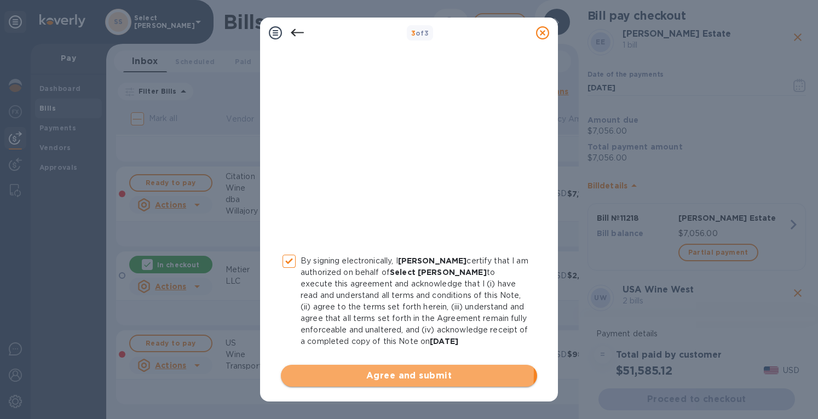
drag, startPoint x: 377, startPoint y: 373, endPoint x: 387, endPoint y: 353, distance: 22.5
click at [377, 373] on span "Agree and submit" at bounding box center [409, 375] width 239 height 13
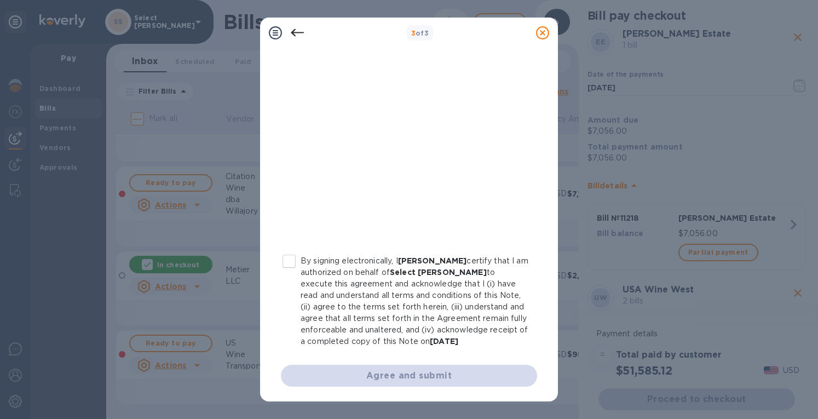
click at [286, 267] on input "By signing electronically, I [PERSON_NAME] certify that I am authorized on beha…" at bounding box center [289, 261] width 23 height 23
checkbox input "true"
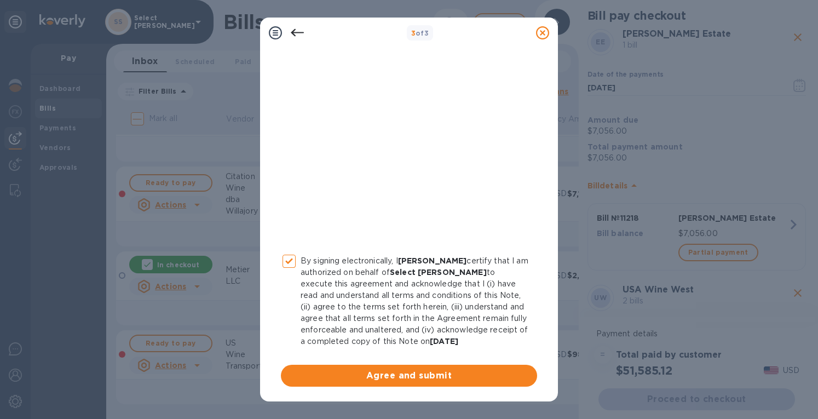
click at [348, 374] on span "Agree and submit" at bounding box center [409, 375] width 239 height 13
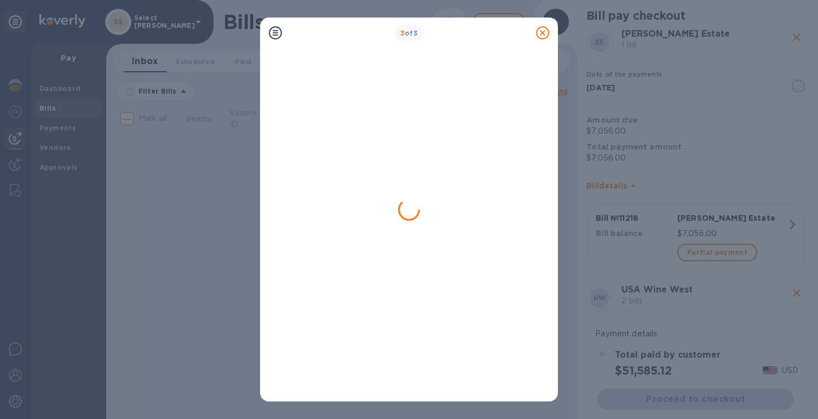
scroll to position [0, 0]
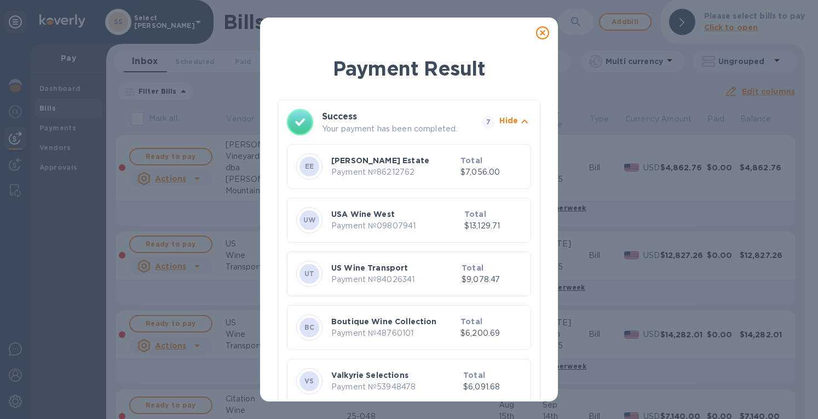
click at [544, 32] on icon at bounding box center [542, 32] width 13 height 13
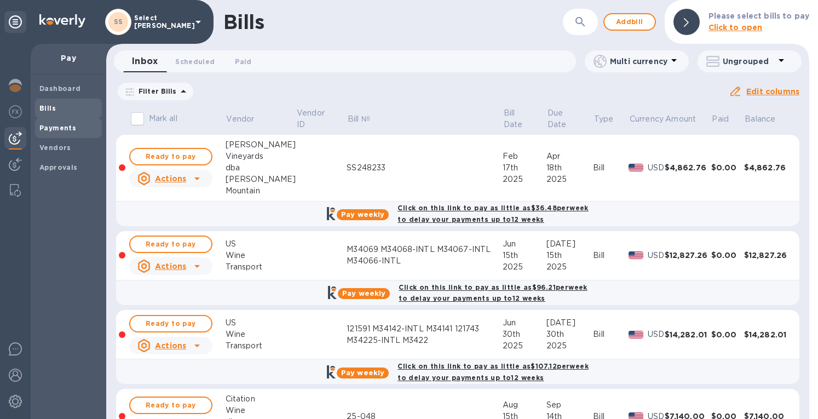
click at [67, 130] on b "Payments" at bounding box center [57, 128] width 37 height 8
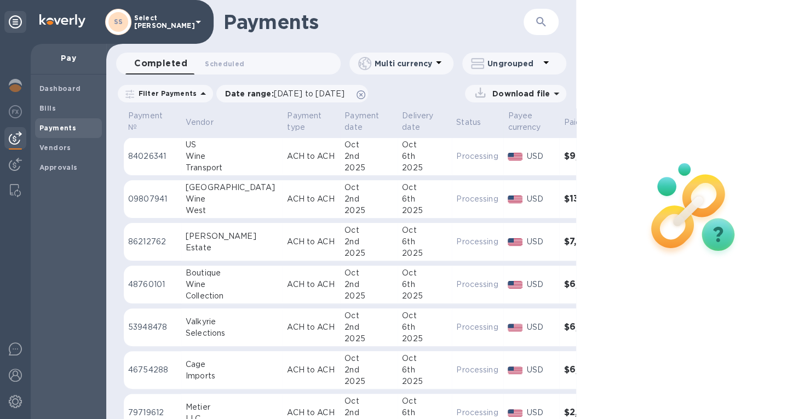
click at [402, 286] on div "6th" at bounding box center [424, 285] width 45 height 12
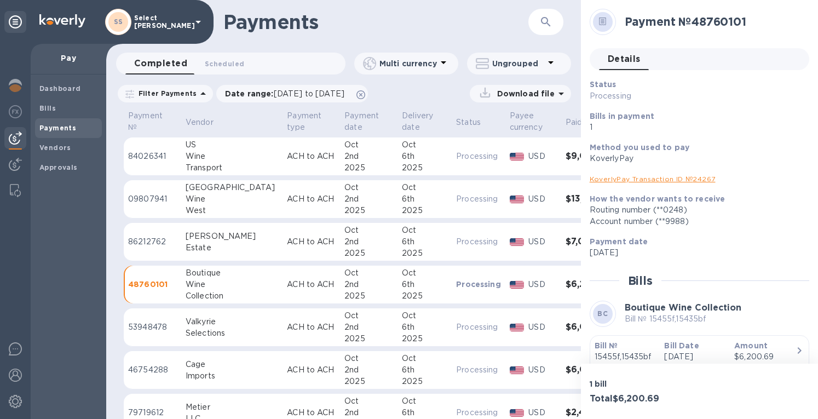
click at [648, 178] on link "KoverlyPay Transaction ID № 24267" at bounding box center [653, 179] width 126 height 8
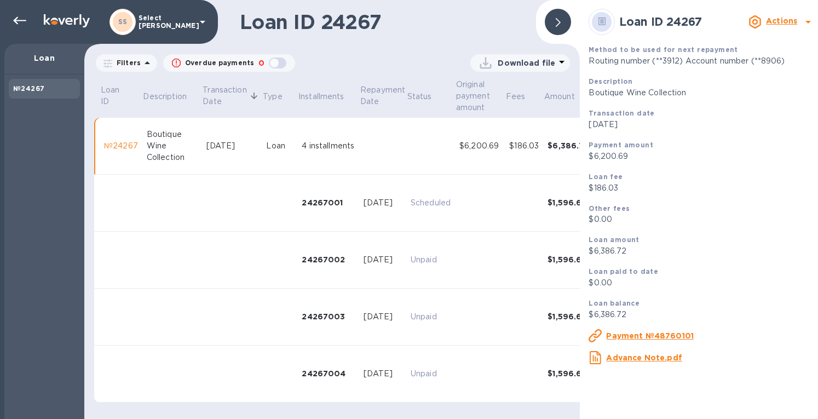
click at [649, 337] on u "Payment №48760101" at bounding box center [650, 335] width 88 height 9
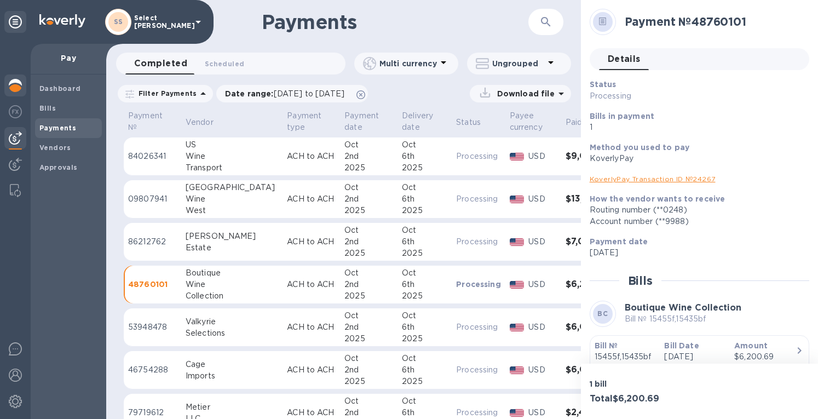
click at [13, 85] on img at bounding box center [15, 85] width 13 height 13
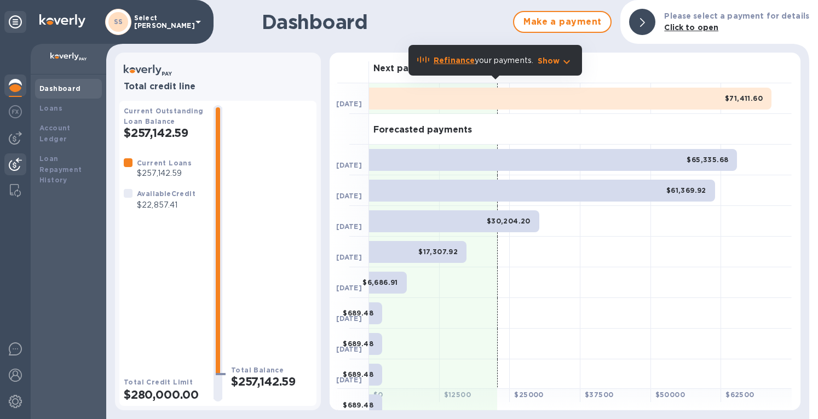
click at [15, 161] on img at bounding box center [15, 164] width 13 height 13
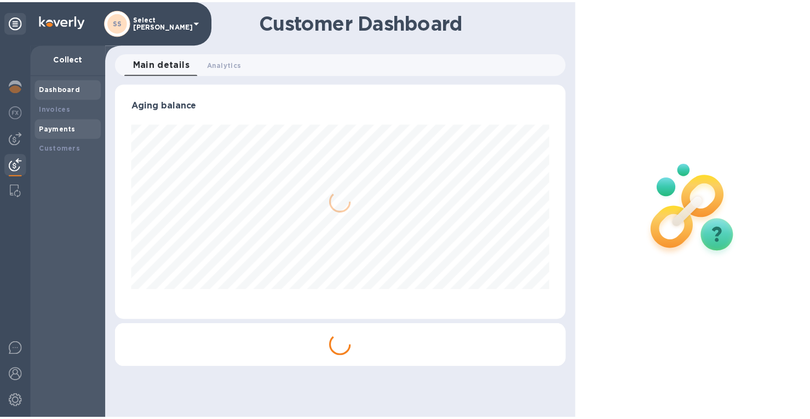
scroll to position [237, 450]
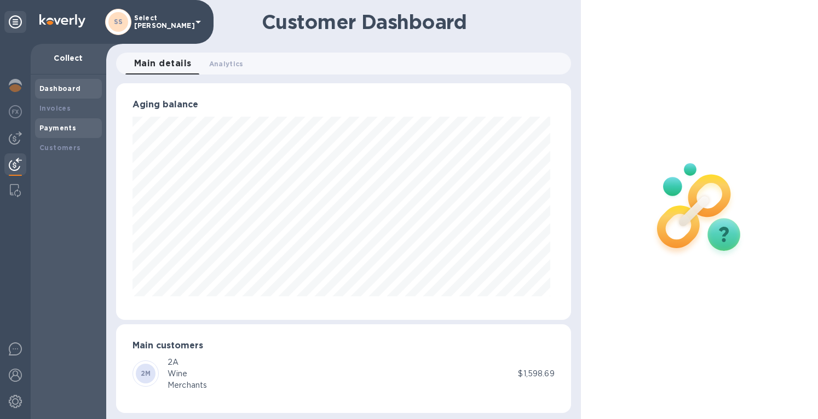
click at [48, 129] on b "Payments" at bounding box center [57, 128] width 37 height 8
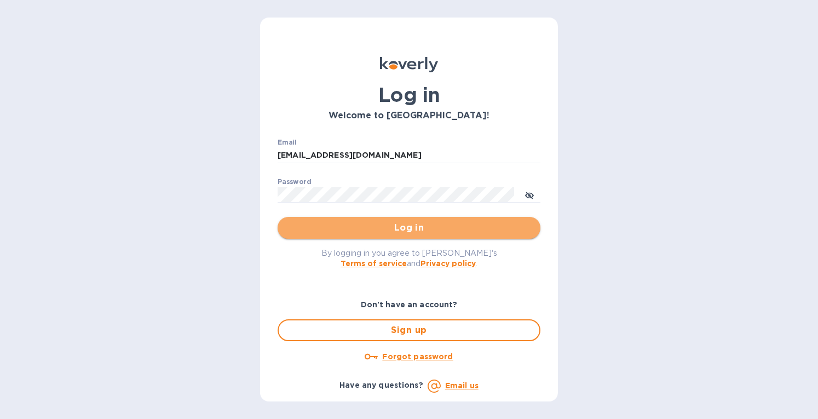
click at [333, 228] on span "Log in" at bounding box center [409, 227] width 245 height 13
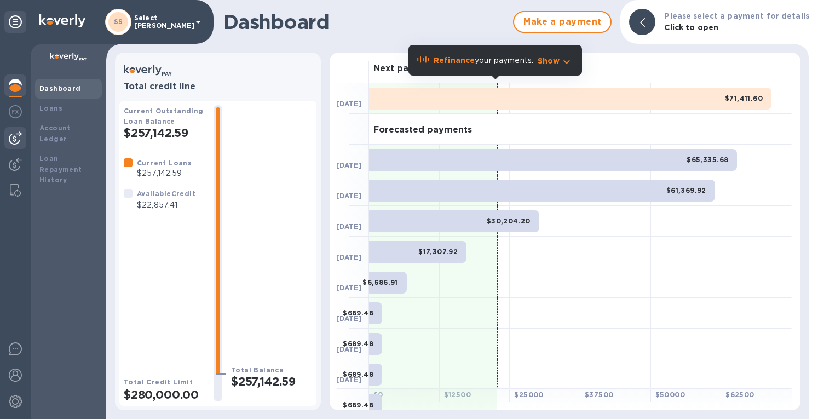
click at [15, 139] on img at bounding box center [15, 137] width 13 height 13
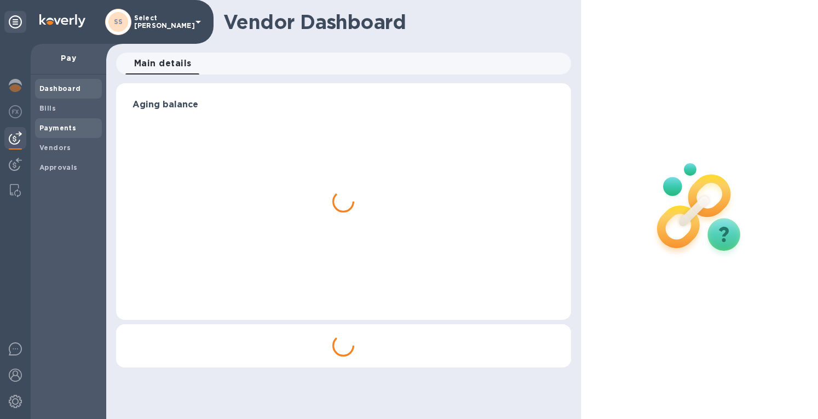
click at [53, 131] on b "Payments" at bounding box center [57, 128] width 37 height 8
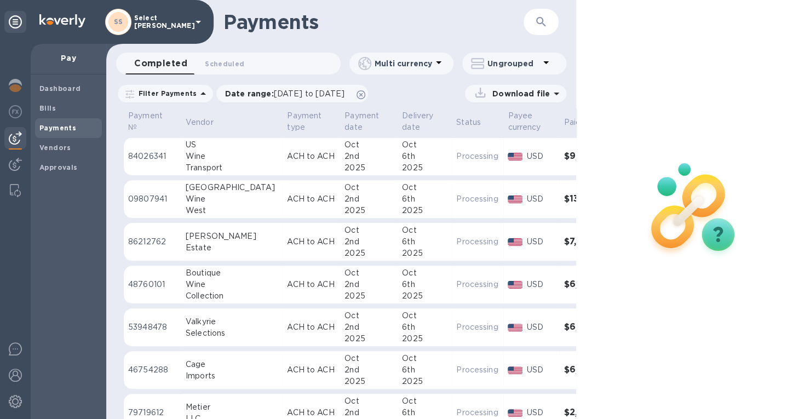
click at [345, 200] on div "2nd" at bounding box center [369, 199] width 49 height 12
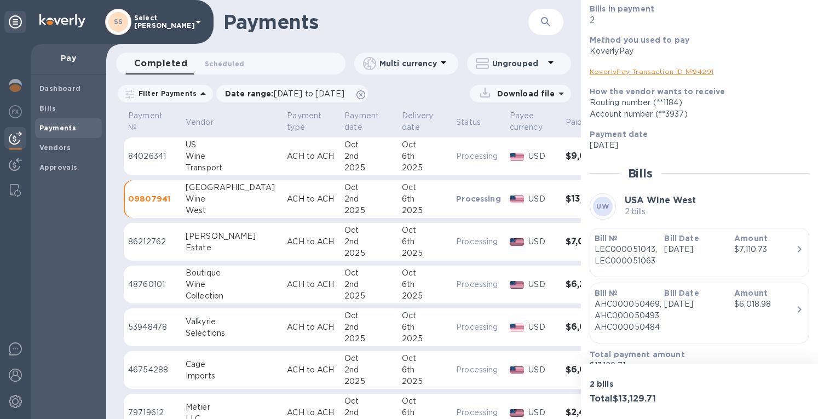
scroll to position [110, 0]
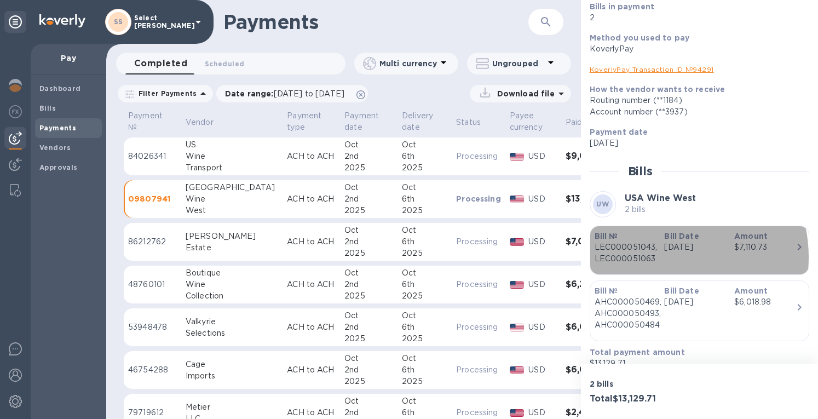
click at [656, 257] on div "Bill № LEC000051043, LEC000051063" at bounding box center [626, 247] width 70 height 43
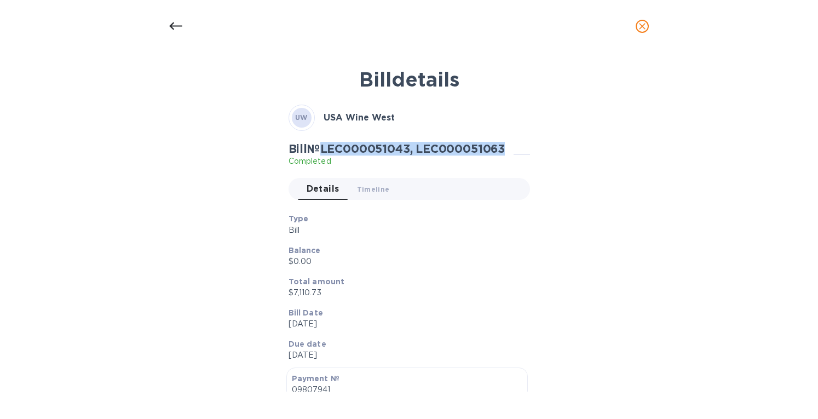
drag, startPoint x: 526, startPoint y: 143, endPoint x: 325, endPoint y: 153, distance: 200.7
click at [325, 153] on div "Bill № LEC000051043, LEC000051063 Completed" at bounding box center [410, 154] width 242 height 25
copy h2 "LEC000051043, LEC000051063"
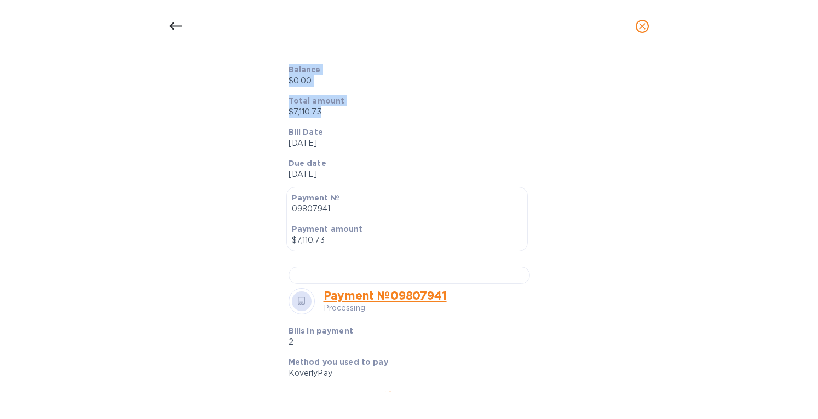
scroll to position [177, 0]
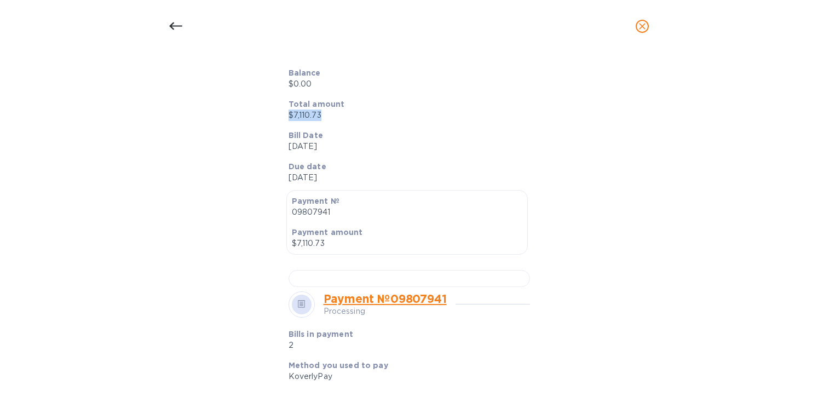
drag, startPoint x: 320, startPoint y: 70, endPoint x: 286, endPoint y: 116, distance: 57.5
click at [286, 116] on div "Total amount $7,110.73" at bounding box center [405, 109] width 242 height 31
copy p "$7,110.73"
click at [642, 24] on icon "close" at bounding box center [642, 26] width 11 height 11
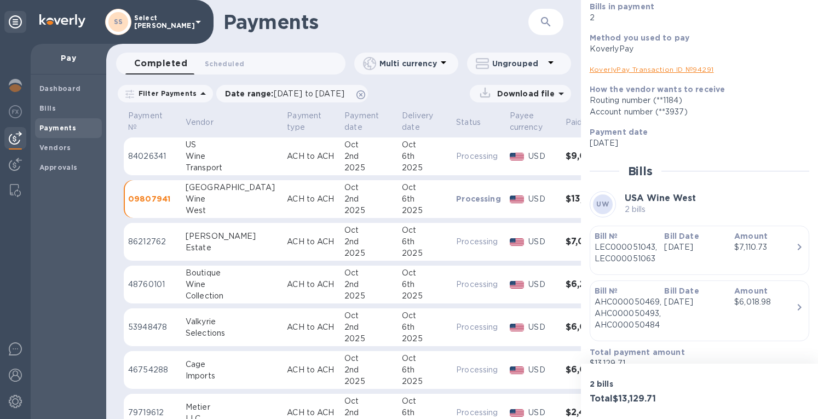
click at [626, 71] on link "KoverlyPay Transaction ID № 94291" at bounding box center [652, 69] width 124 height 8
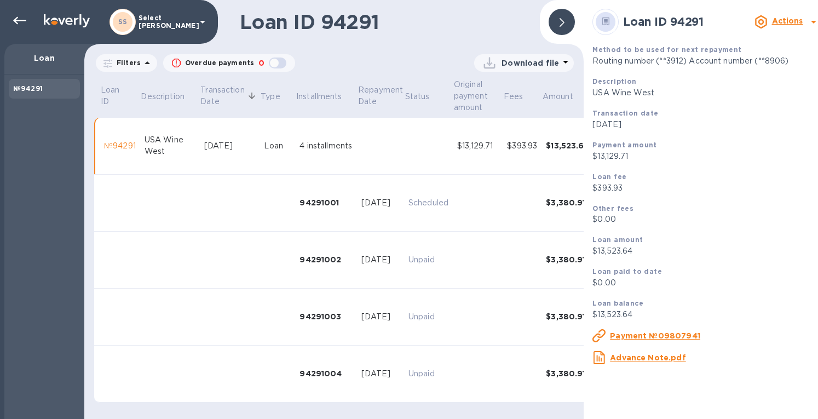
click at [566, 26] on div at bounding box center [562, 22] width 26 height 26
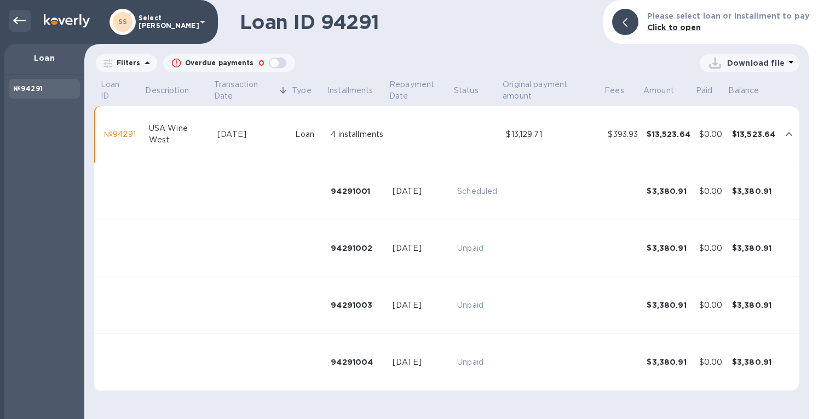
click at [17, 20] on icon at bounding box center [19, 21] width 13 height 8
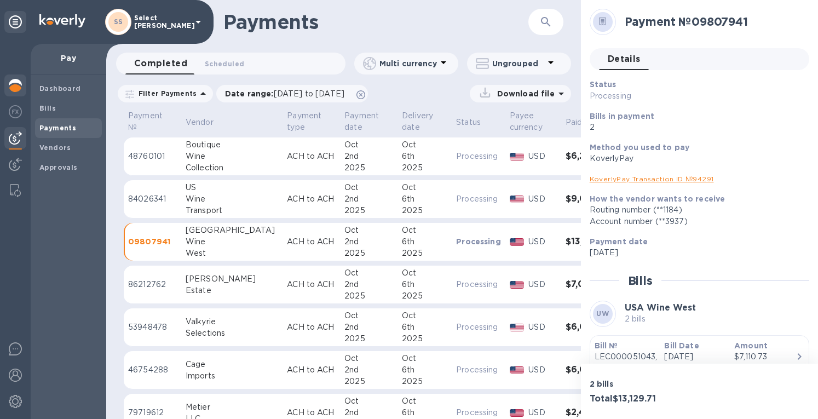
click at [12, 88] on img at bounding box center [15, 85] width 13 height 13
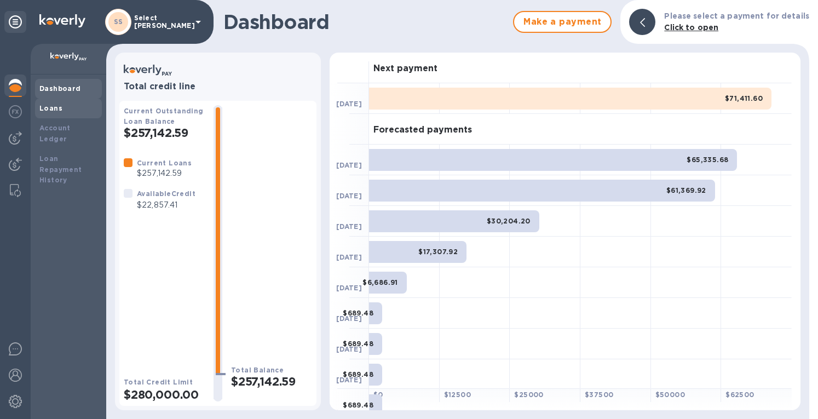
click at [62, 110] on div "Loans" at bounding box center [68, 108] width 58 height 11
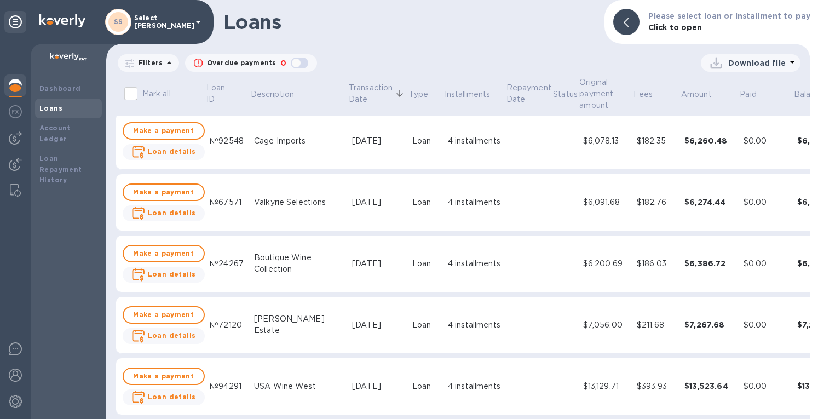
scroll to position [110, 0]
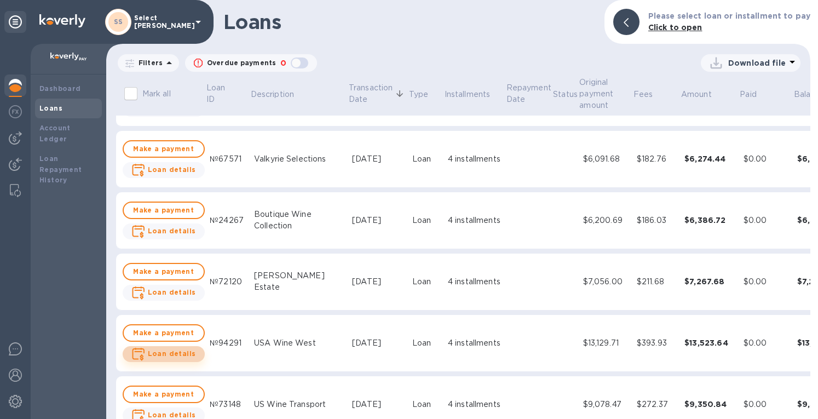
click at [171, 354] on b "Loan details" at bounding box center [172, 354] width 48 height 8
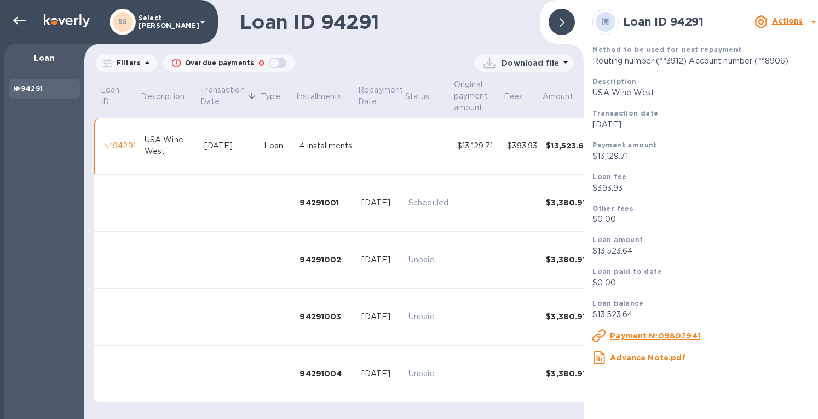
click at [625, 337] on u "Payment №09807941" at bounding box center [655, 335] width 90 height 9
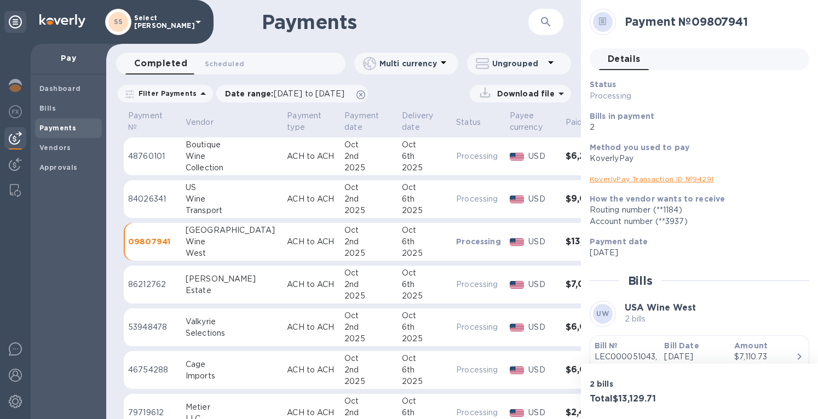
scroll to position [123, 0]
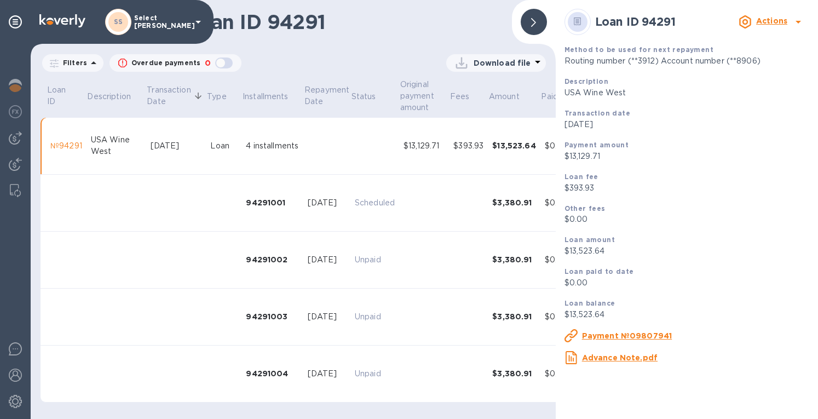
click at [532, 24] on icon at bounding box center [533, 22] width 5 height 9
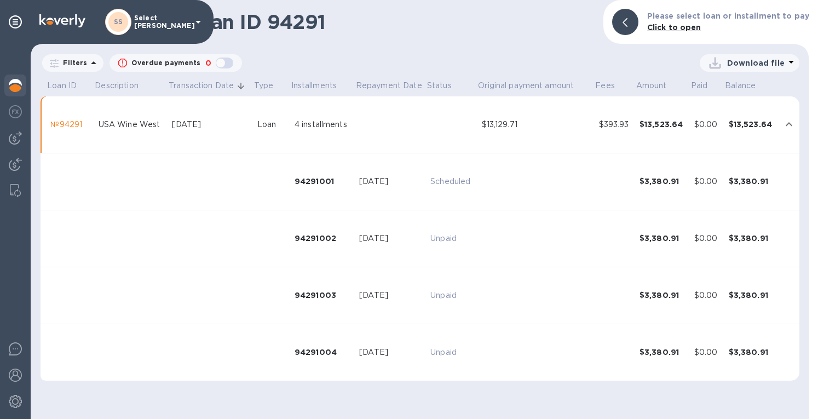
click at [13, 87] on img at bounding box center [15, 85] width 13 height 13
